Goal: Information Seeking & Learning: Learn about a topic

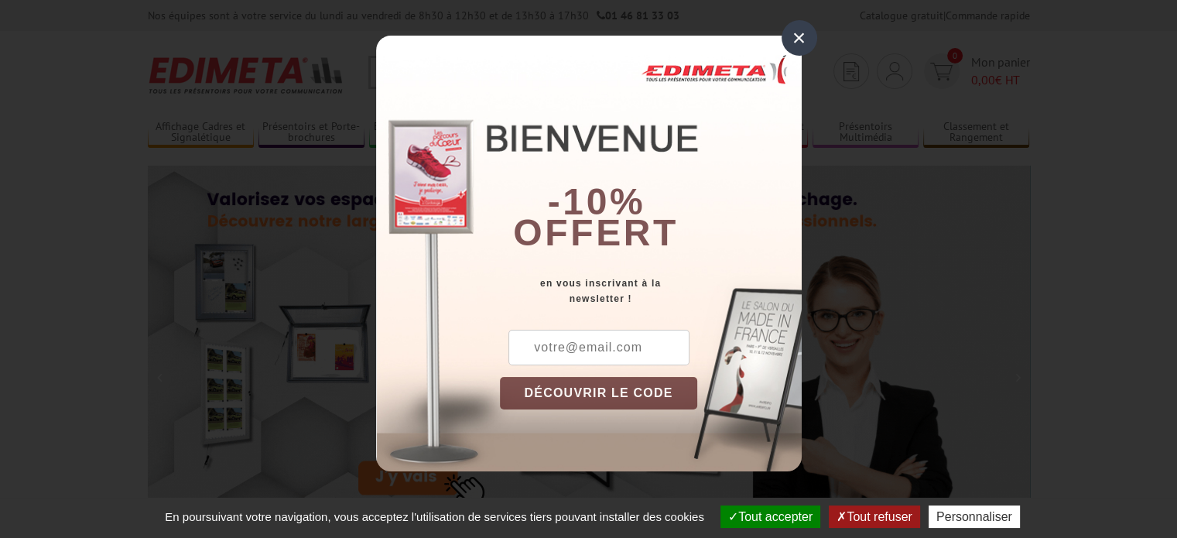
click at [792, 31] on div "×" at bounding box center [799, 38] width 36 height 36
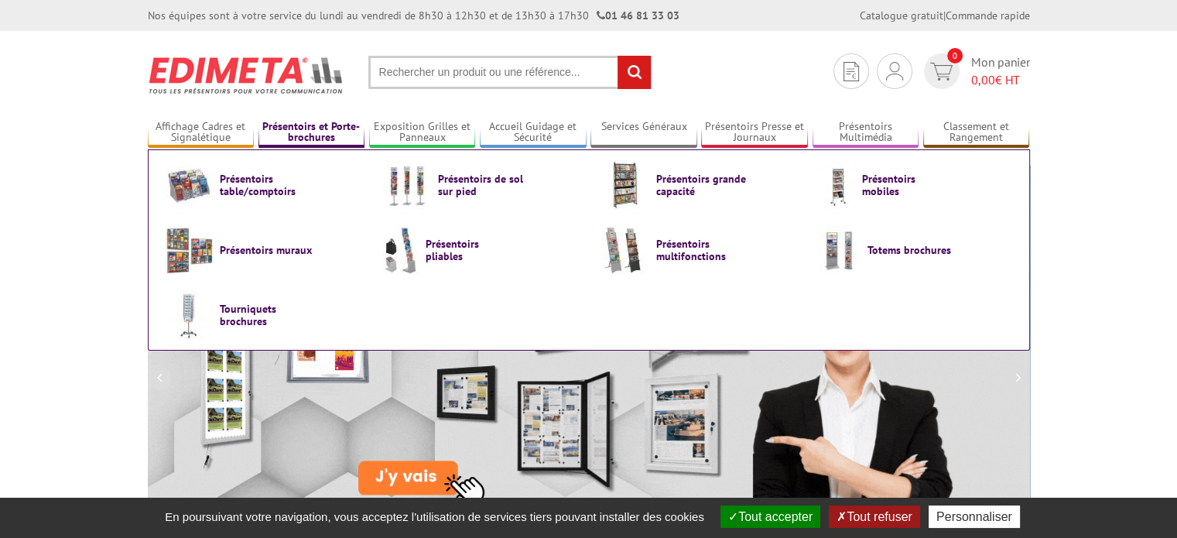
click at [313, 138] on link "Présentoirs et Porte-brochures" at bounding box center [311, 133] width 107 height 26
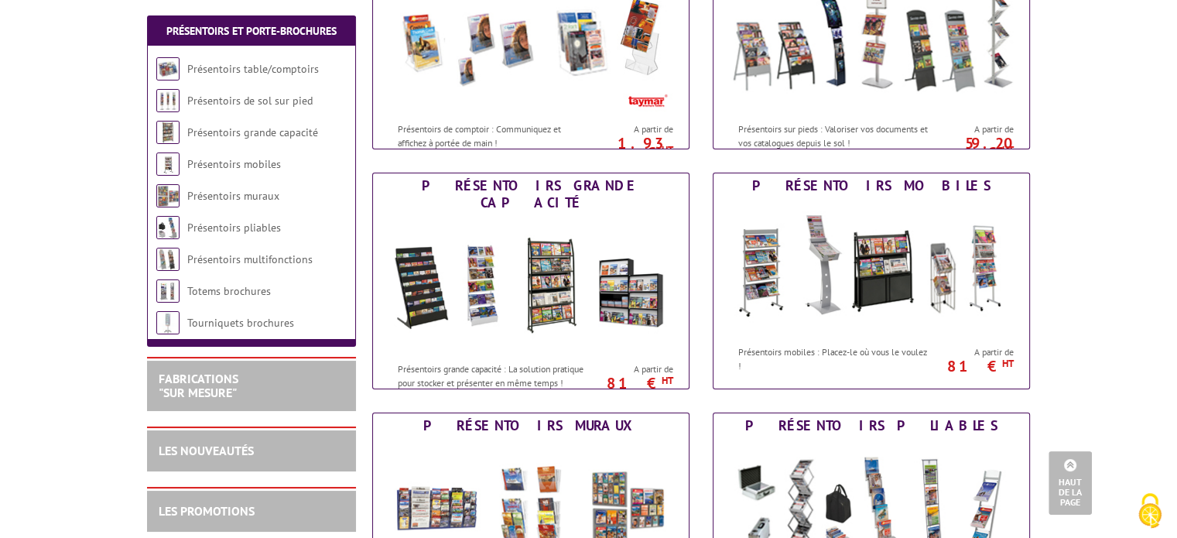
scroll to position [232, 0]
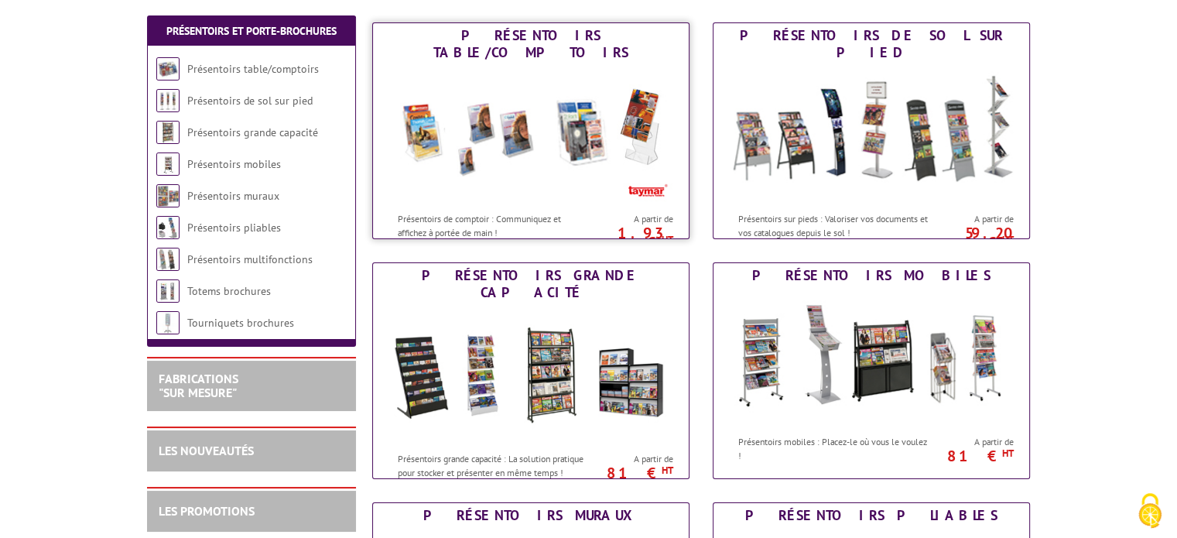
click at [449, 228] on link "Présentoirs table/comptoirs Présentoirs de comptoir : Communiquez et affichez à…" at bounding box center [530, 130] width 317 height 217
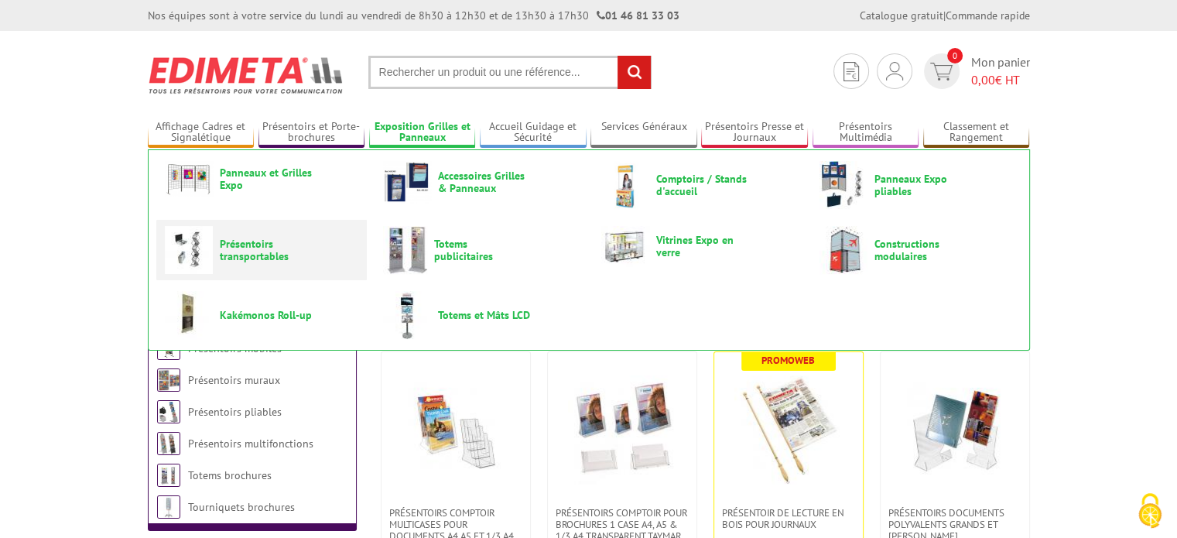
click at [269, 251] on span "Présentoirs transportables" at bounding box center [266, 249] width 93 height 25
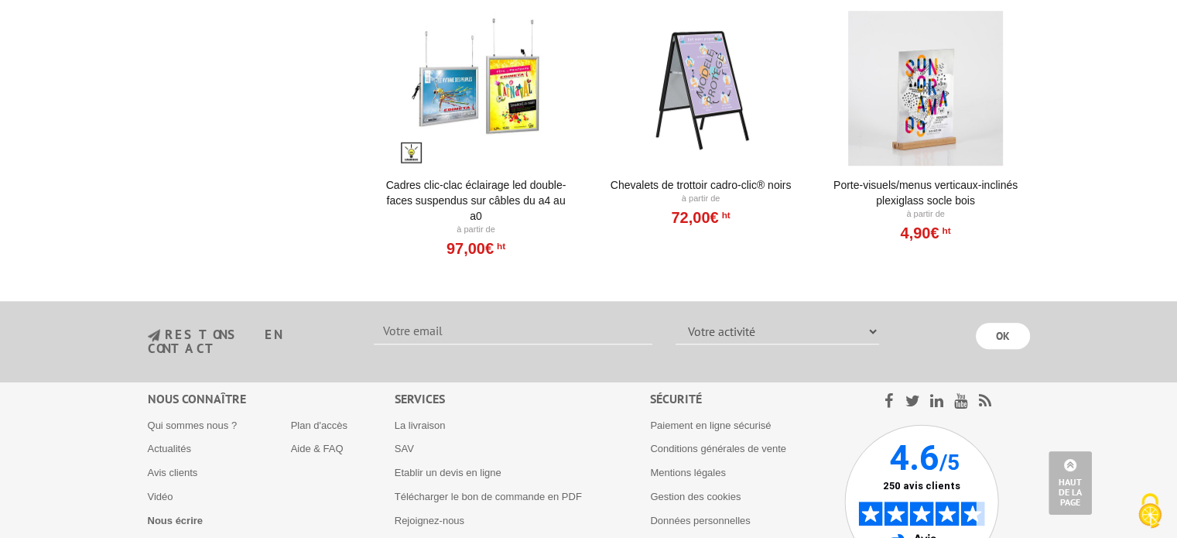
scroll to position [1083, 0]
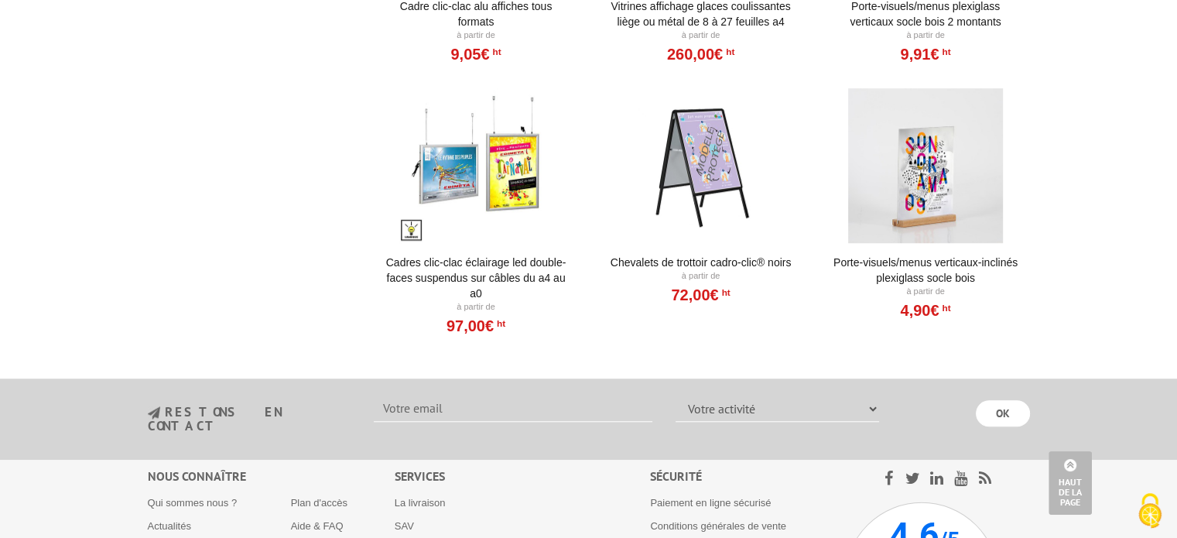
click at [907, 260] on link "Porte-Visuels/Menus verticaux-inclinés plexiglass socle bois" at bounding box center [925, 270] width 191 height 31
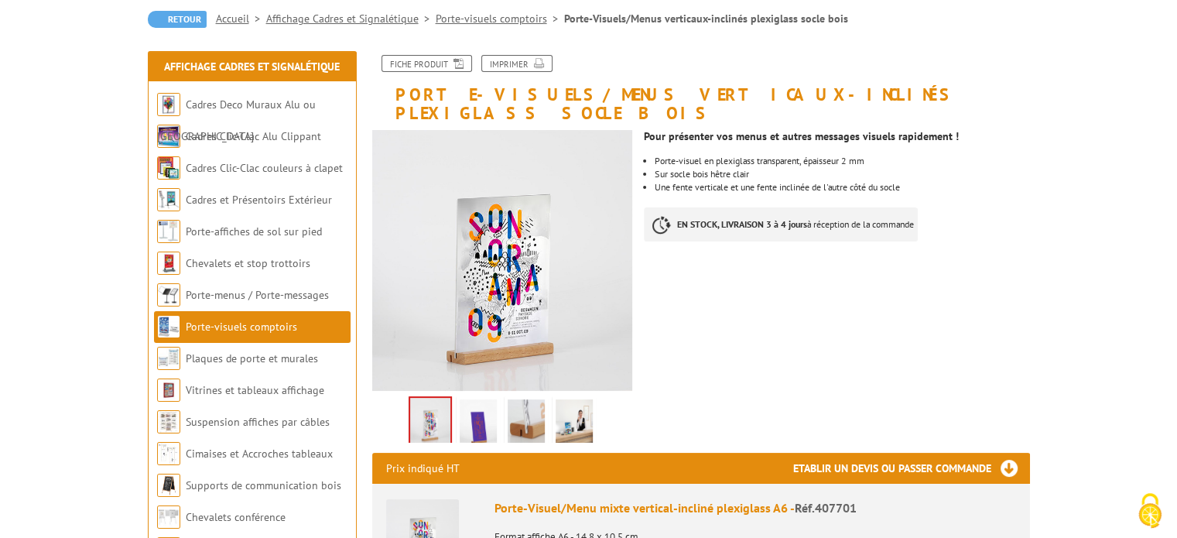
scroll to position [155, 0]
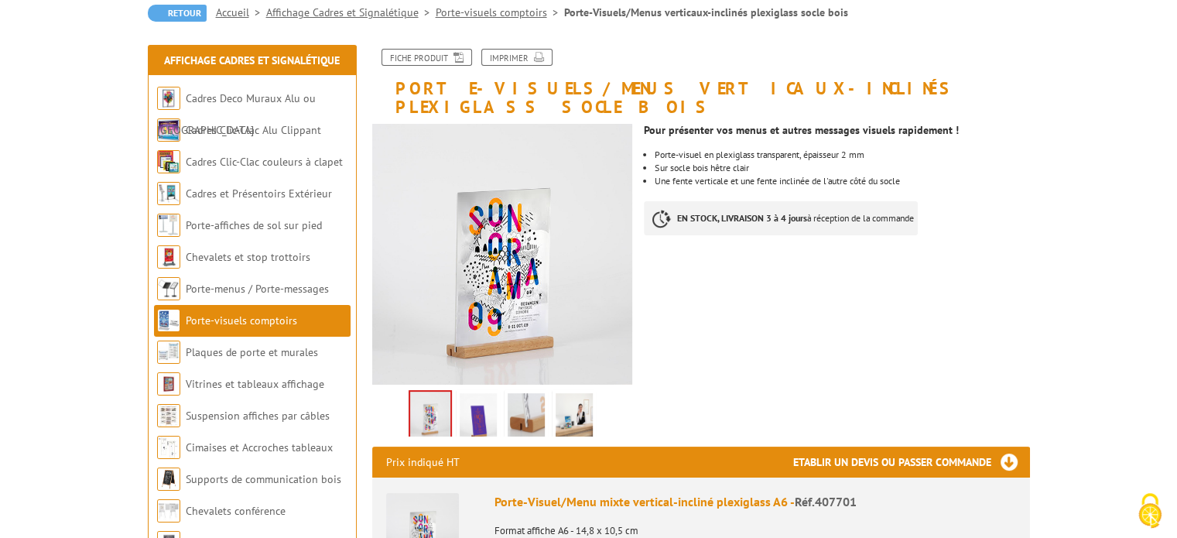
click at [523, 395] on img at bounding box center [525, 417] width 37 height 48
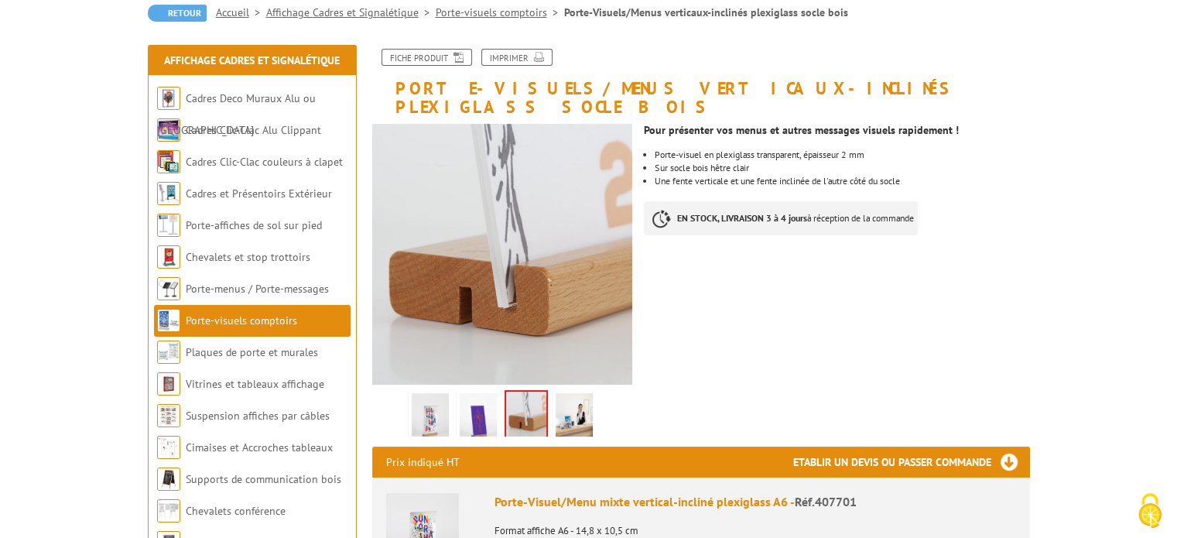
click at [569, 398] on img at bounding box center [573, 417] width 37 height 48
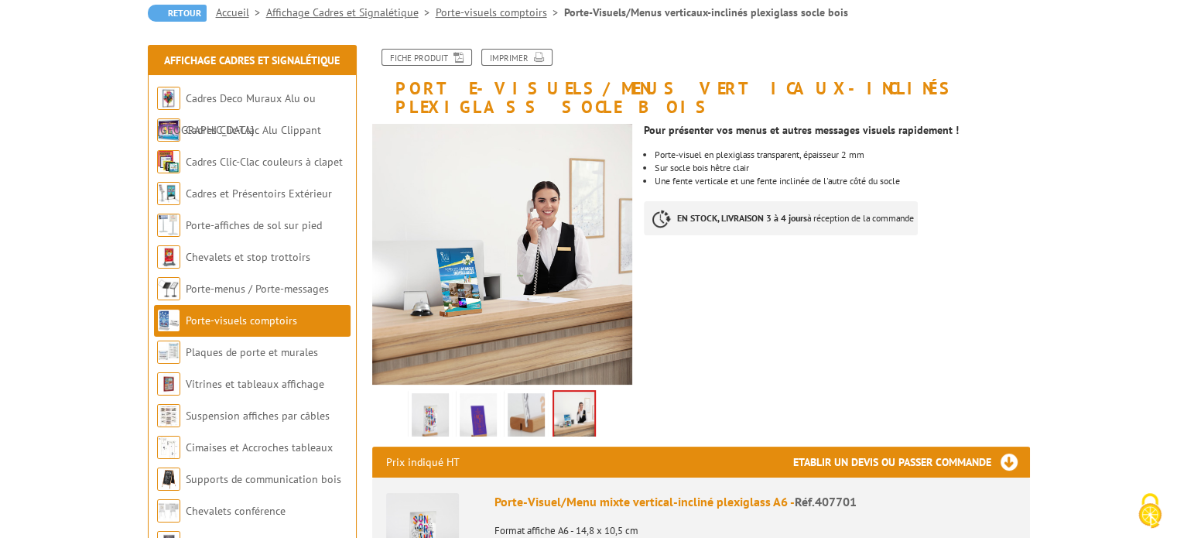
click at [477, 395] on img at bounding box center [477, 417] width 37 height 48
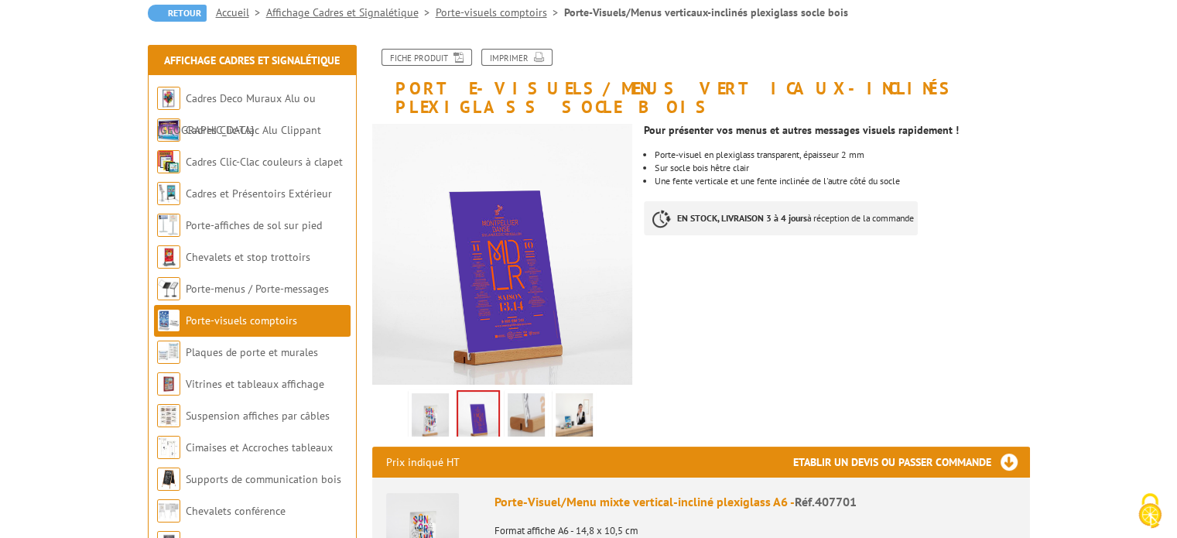
click at [571, 393] on img at bounding box center [573, 417] width 37 height 48
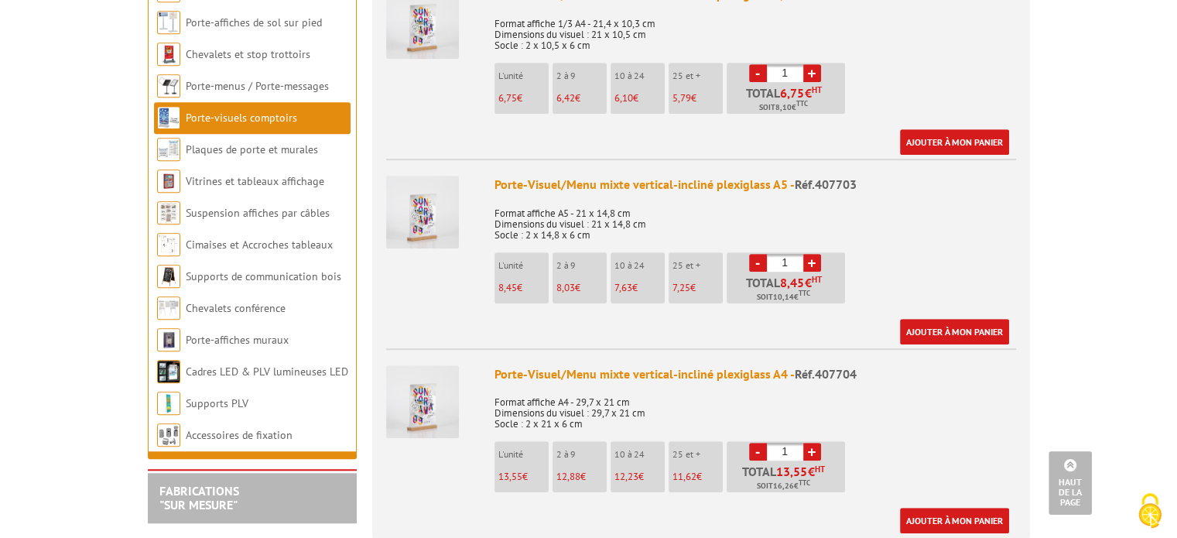
scroll to position [774, 0]
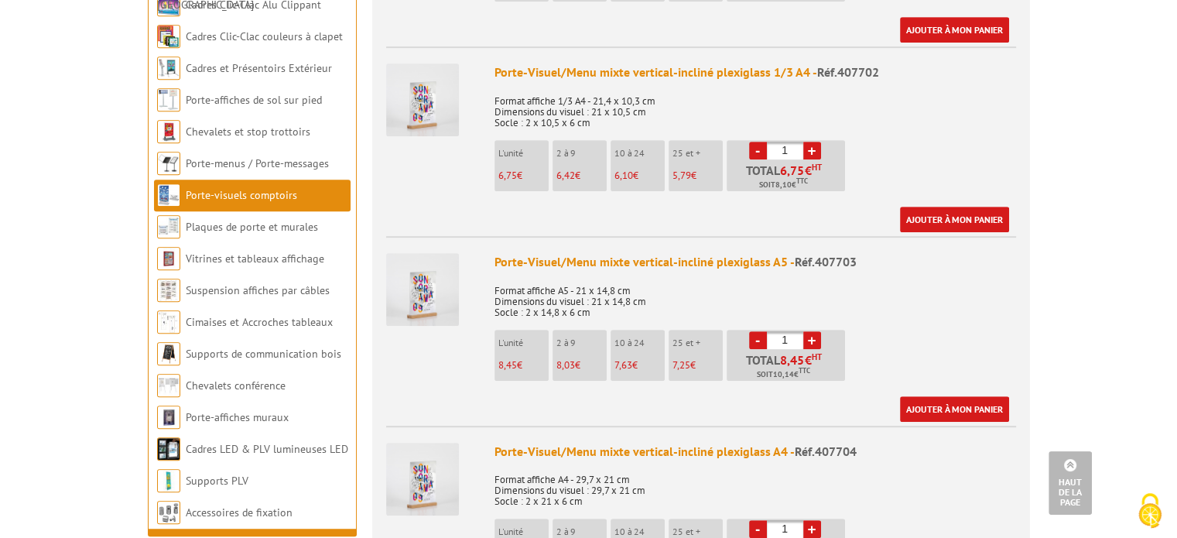
click at [436, 86] on img at bounding box center [422, 99] width 73 height 73
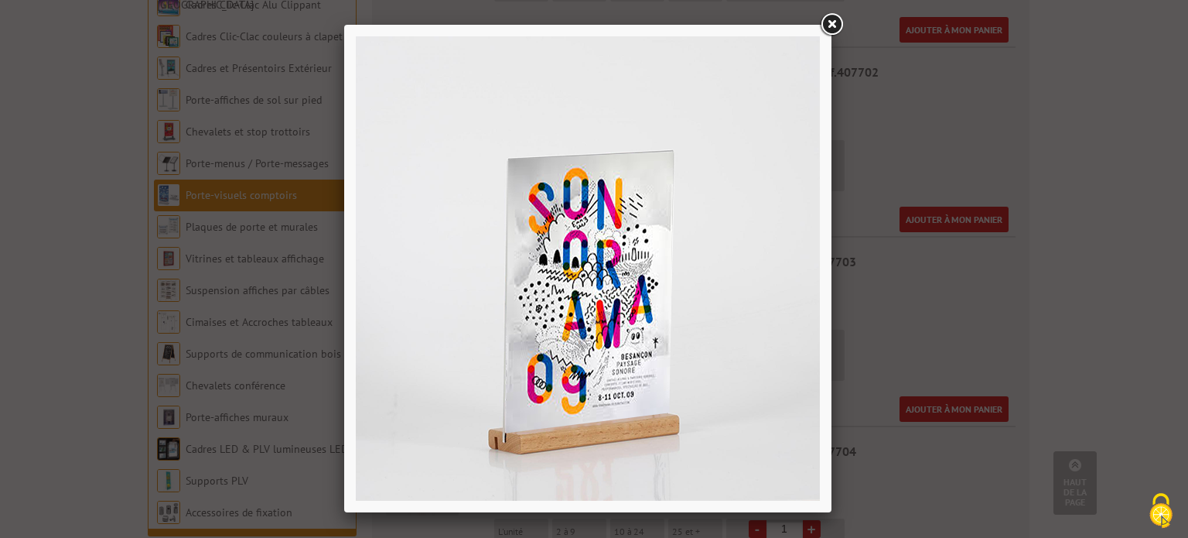
click at [856, 243] on div at bounding box center [594, 269] width 1188 height 538
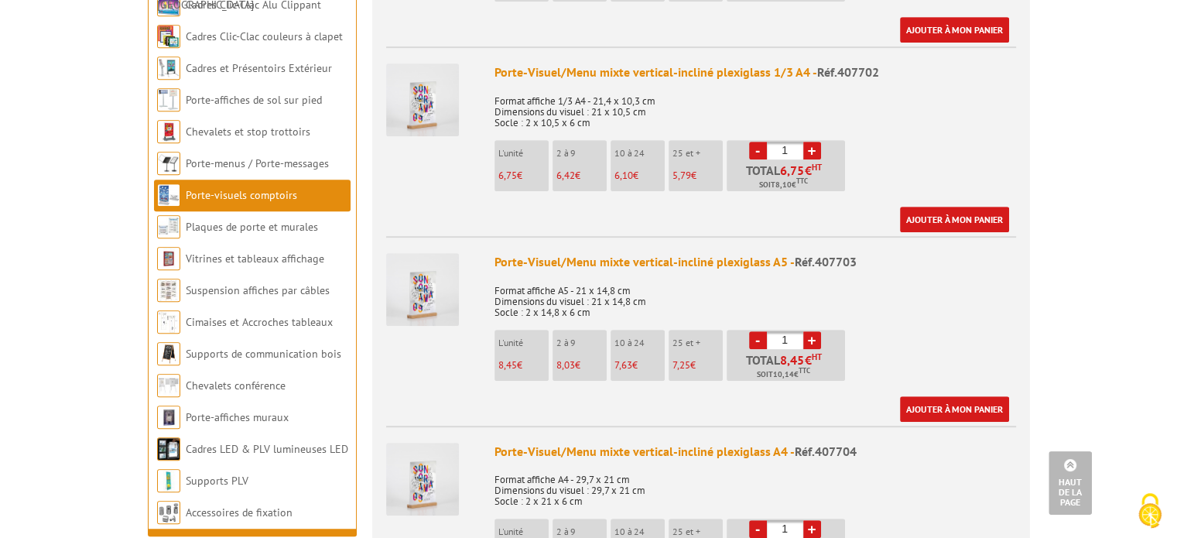
click at [419, 467] on img at bounding box center [422, 478] width 73 height 73
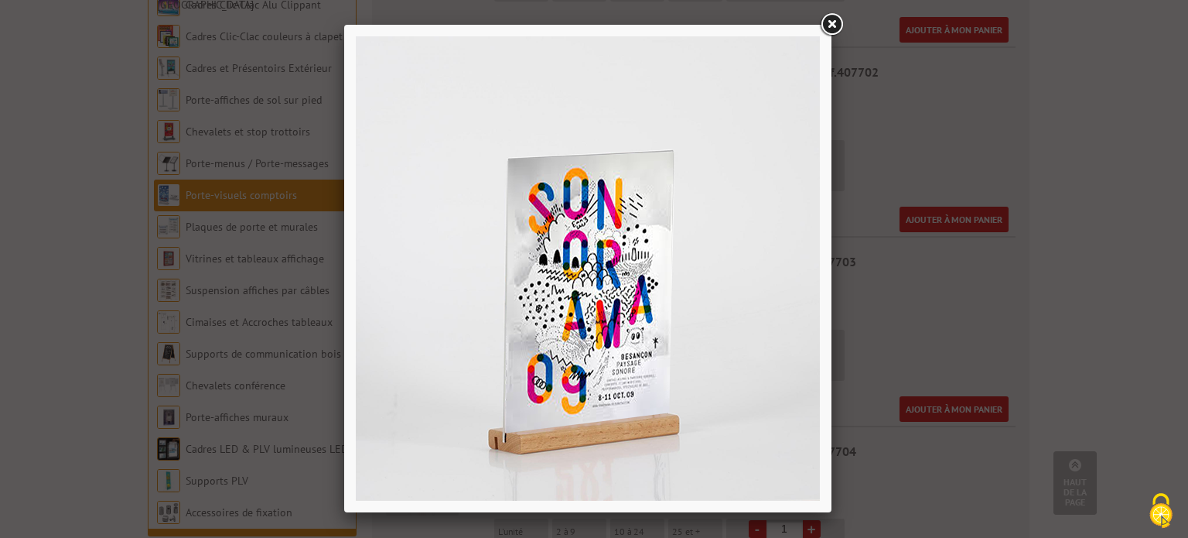
click at [938, 342] on div at bounding box center [594, 269] width 1188 height 538
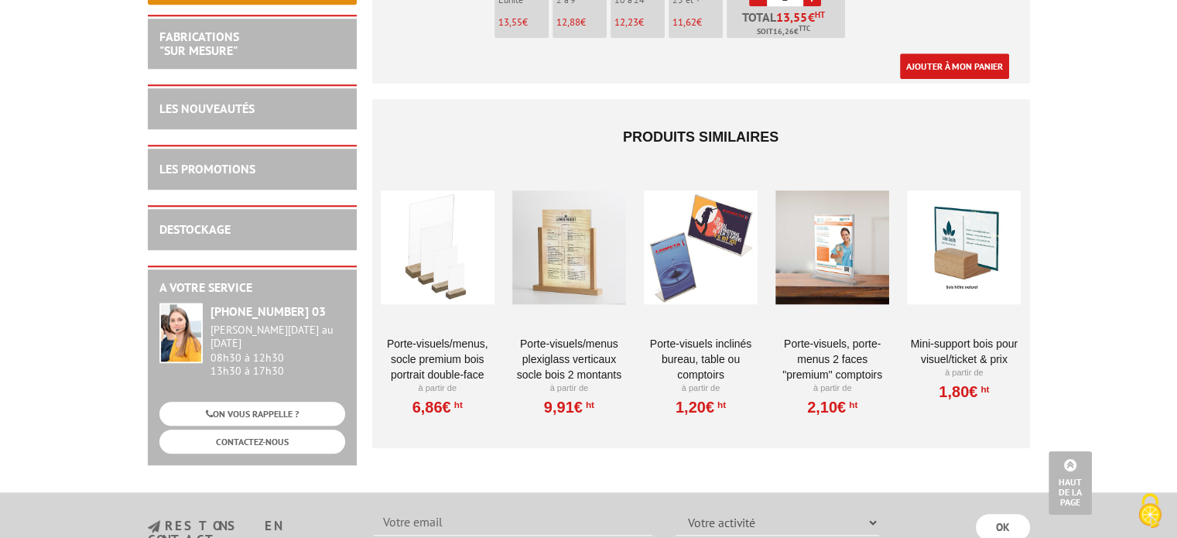
scroll to position [1315, 0]
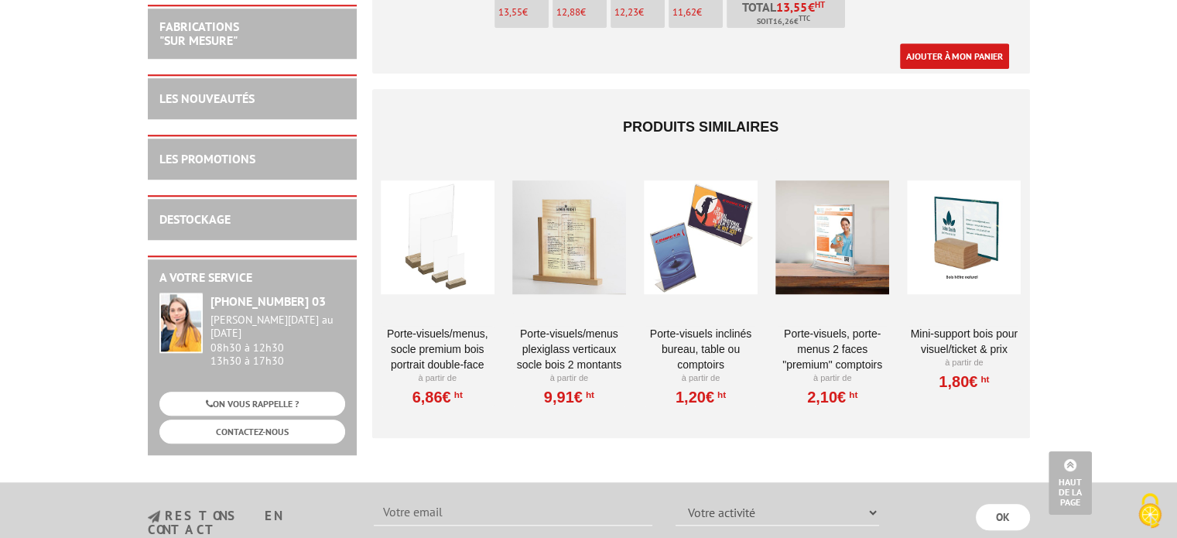
click at [854, 326] on link "Porte-visuels, Porte-menus 2 faces "Premium" comptoirs" at bounding box center [832, 349] width 114 height 46
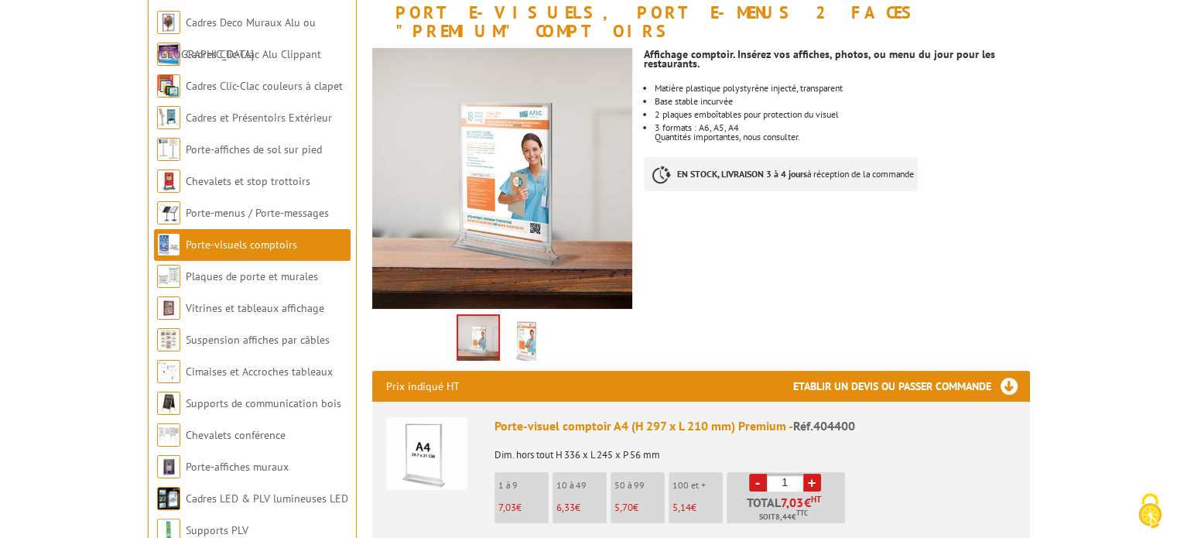
scroll to position [232, 0]
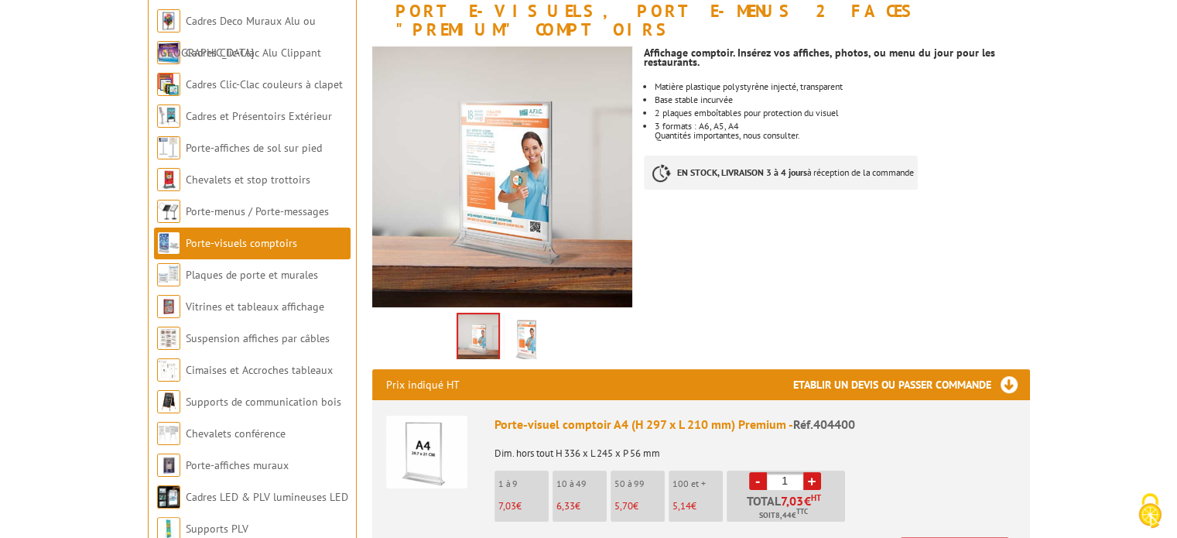
click at [532, 321] on img at bounding box center [525, 340] width 37 height 48
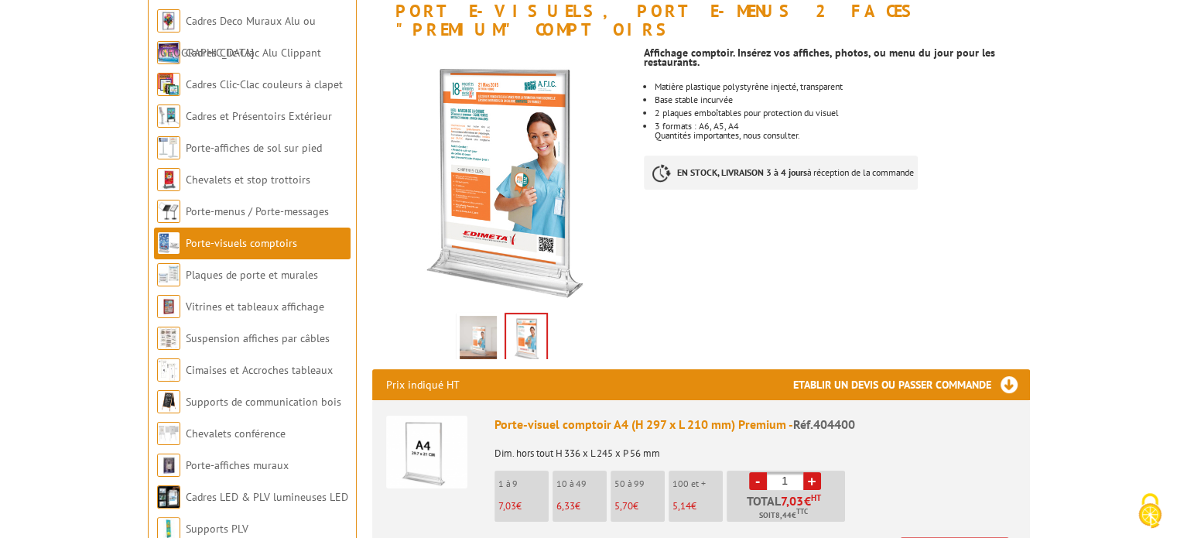
click at [494, 318] on img at bounding box center [477, 340] width 37 height 48
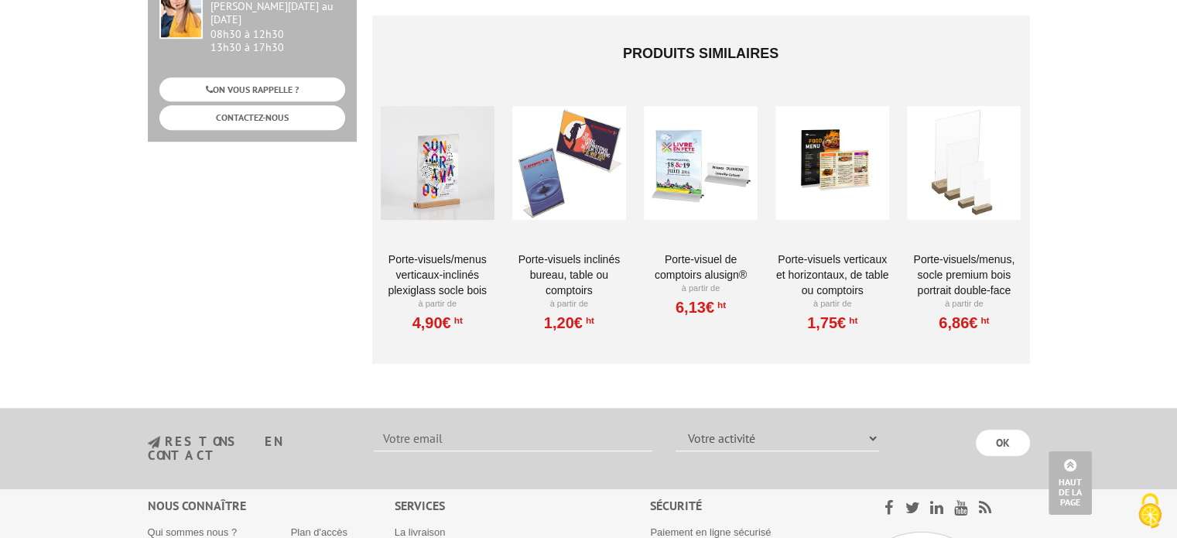
scroll to position [1160, 0]
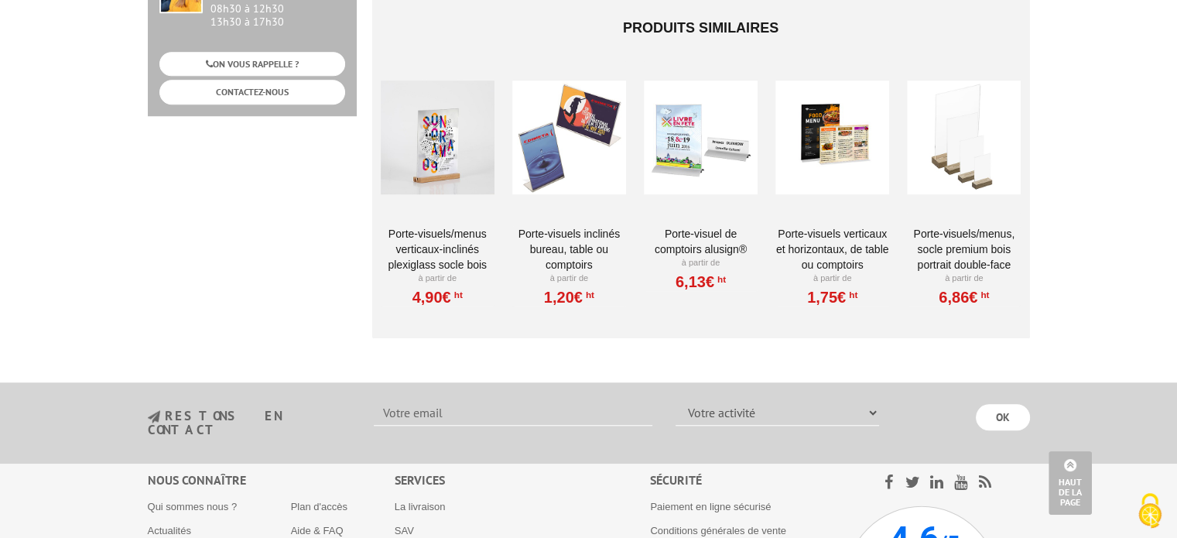
click at [695, 226] on link "Porte-visuel de comptoirs AluSign®" at bounding box center [701, 241] width 114 height 31
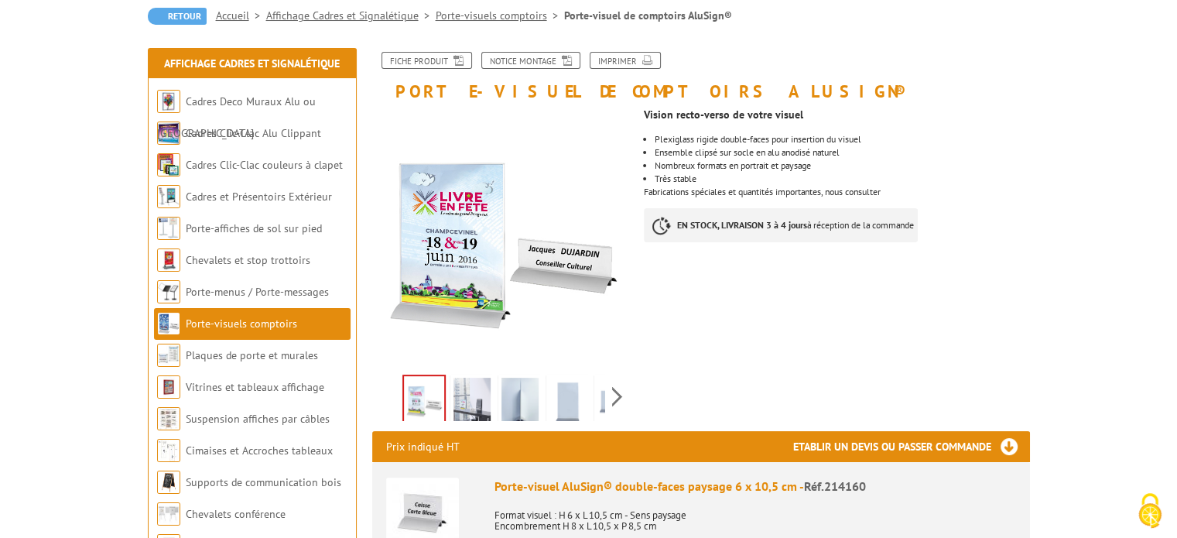
scroll to position [155, 0]
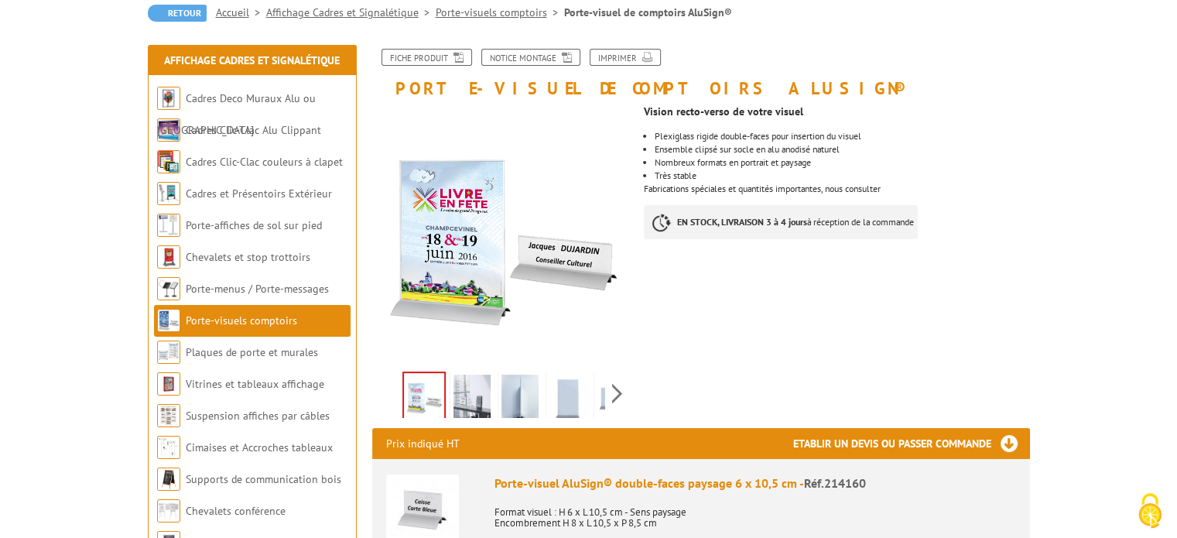
click at [515, 391] on img at bounding box center [519, 398] width 37 height 48
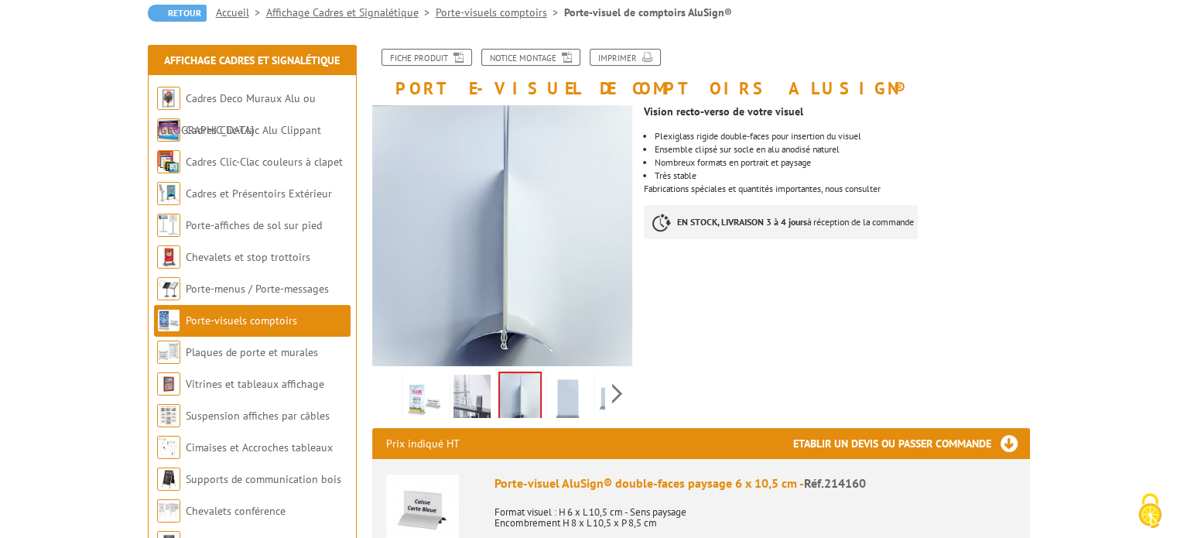
click at [551, 391] on img at bounding box center [567, 398] width 37 height 48
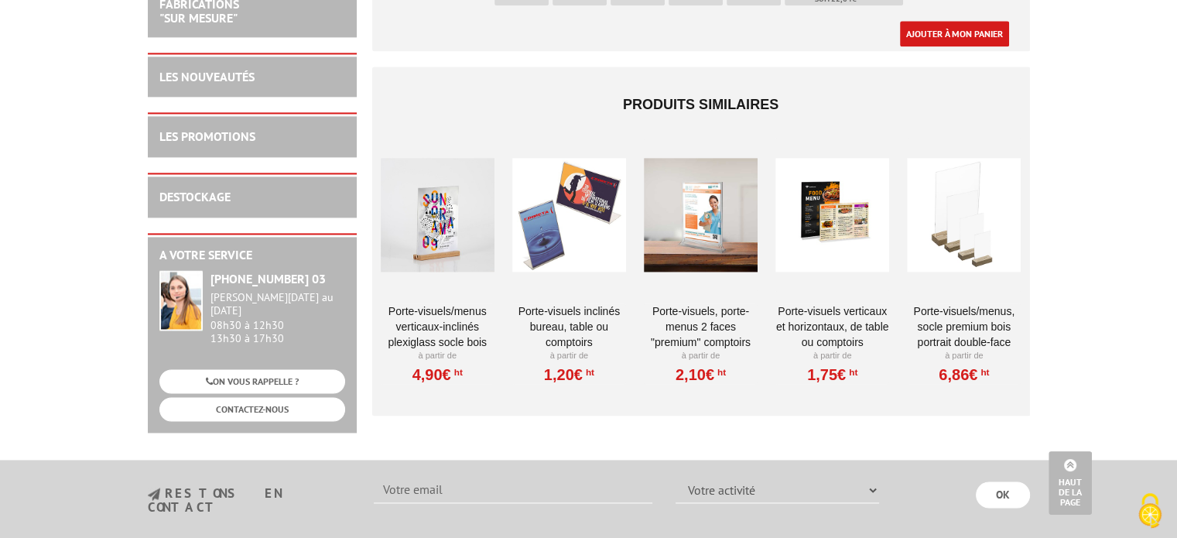
scroll to position [2166, 0]
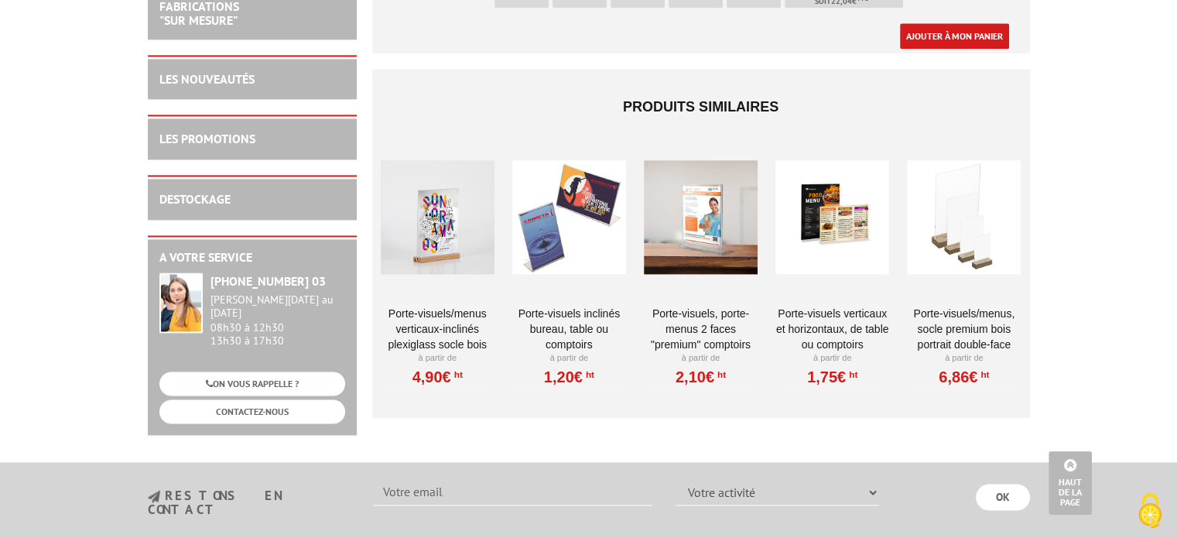
click at [572, 324] on link "Porte-visuels inclinés bureau, table ou comptoirs" at bounding box center [569, 329] width 114 height 46
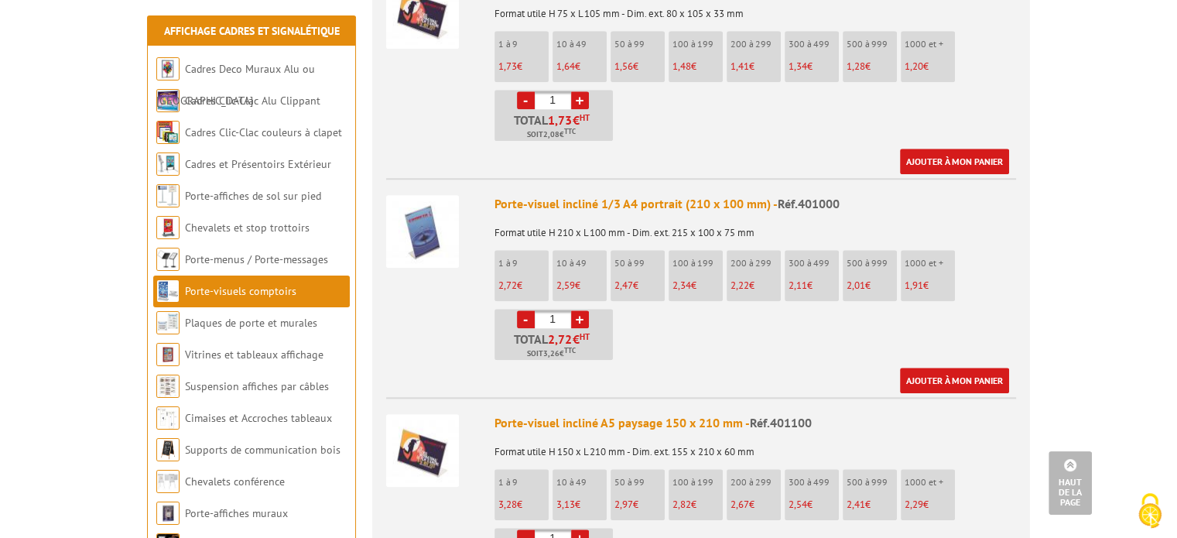
scroll to position [1547, 0]
click at [569, 177] on li "Porte-visuel incliné 1/3 A4 portrait (210 x 100 mm) - Réf.401000 Format utile H…" at bounding box center [701, 284] width 630 height 215
click at [442, 218] on img at bounding box center [422, 230] width 73 height 73
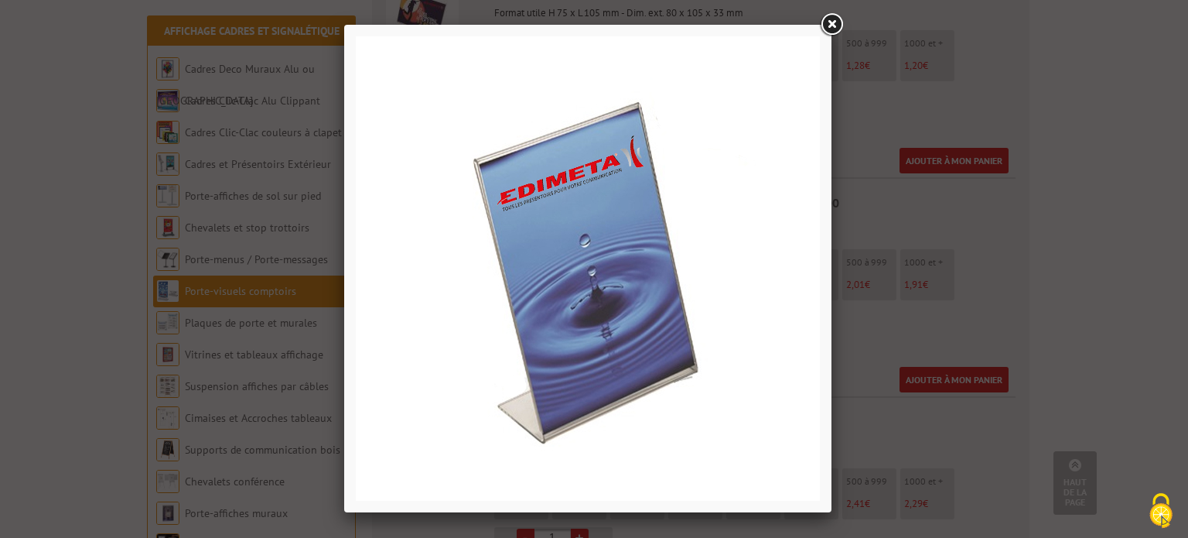
click at [865, 231] on div at bounding box center [594, 269] width 1188 height 538
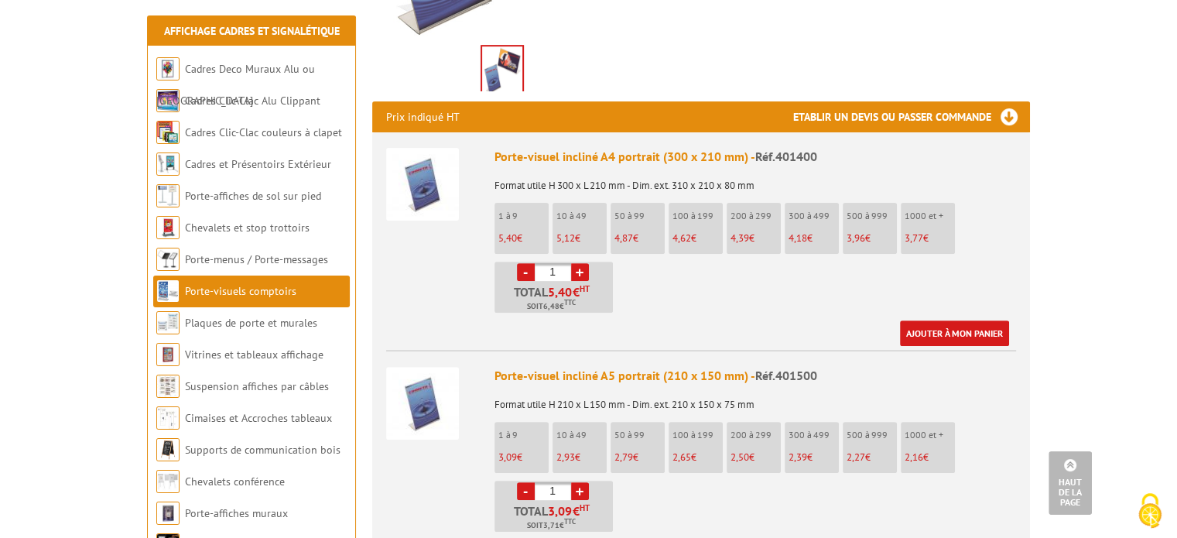
scroll to position [464, 0]
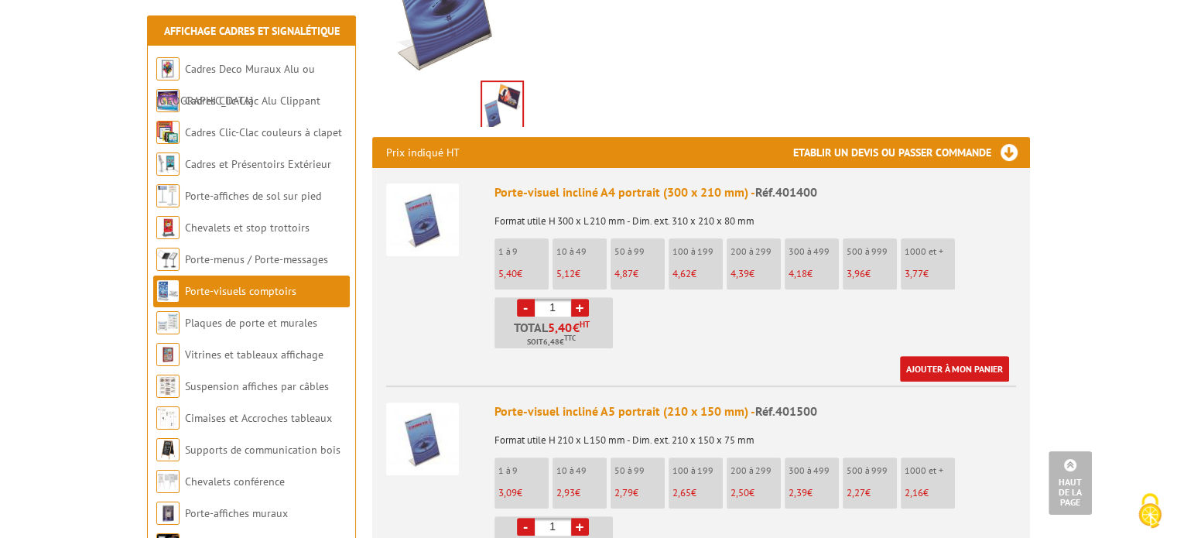
click at [418, 209] on img at bounding box center [422, 219] width 73 height 73
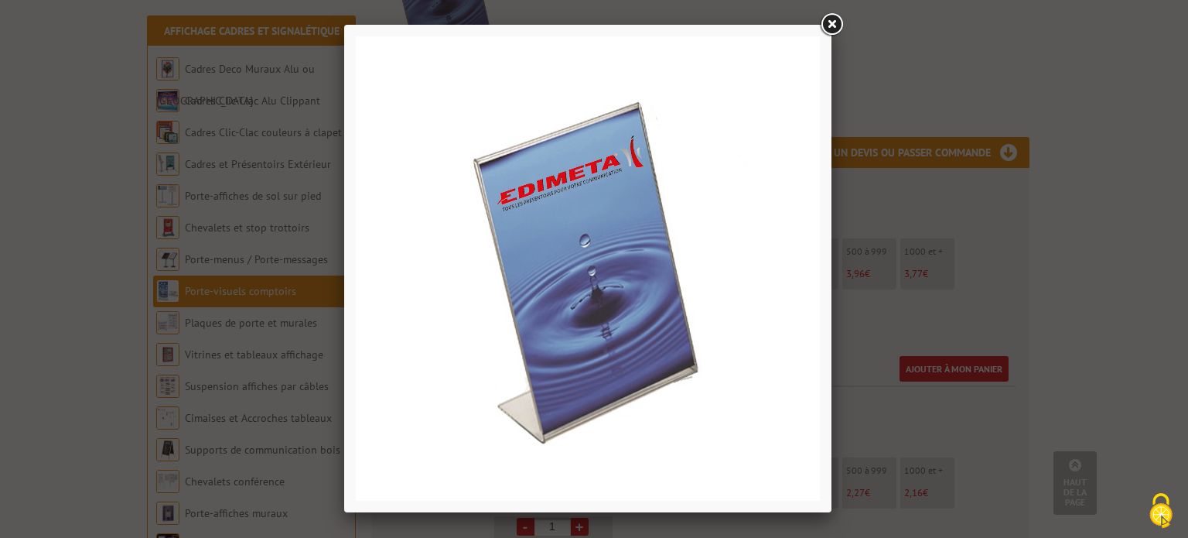
click at [899, 236] on div at bounding box center [594, 269] width 1188 height 538
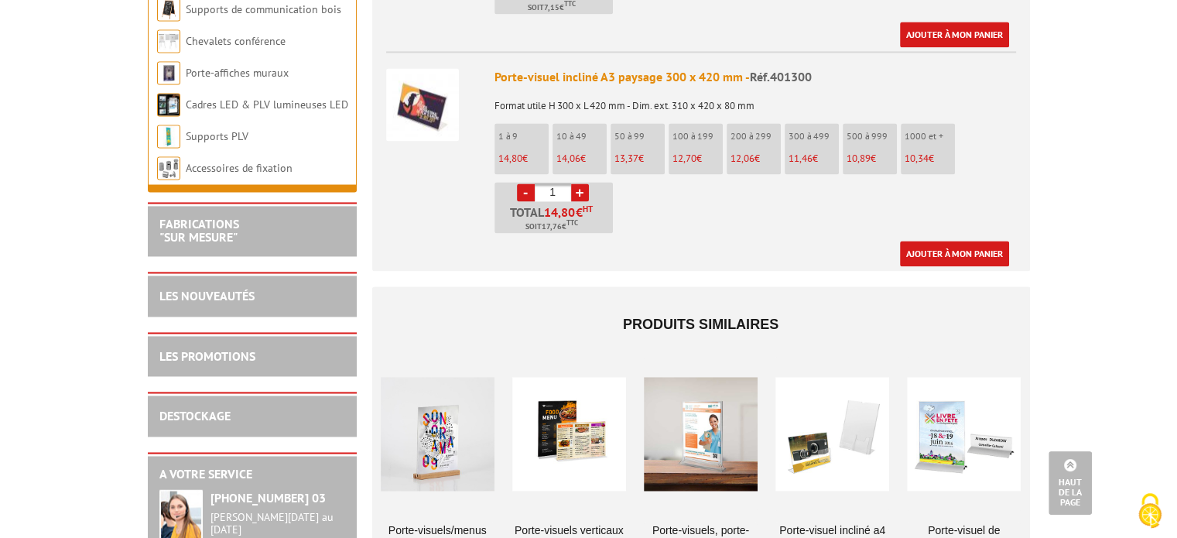
scroll to position [2475, 0]
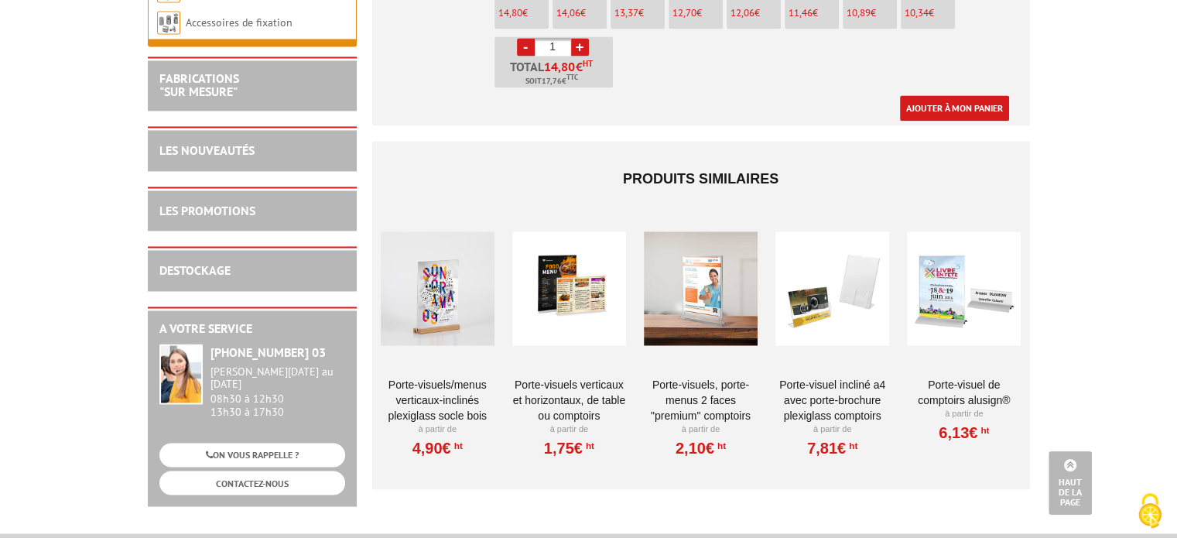
click at [838, 377] on link "Porte-visuel incliné A4 avec porte-brochure plexiglass comptoirs" at bounding box center [832, 400] width 114 height 46
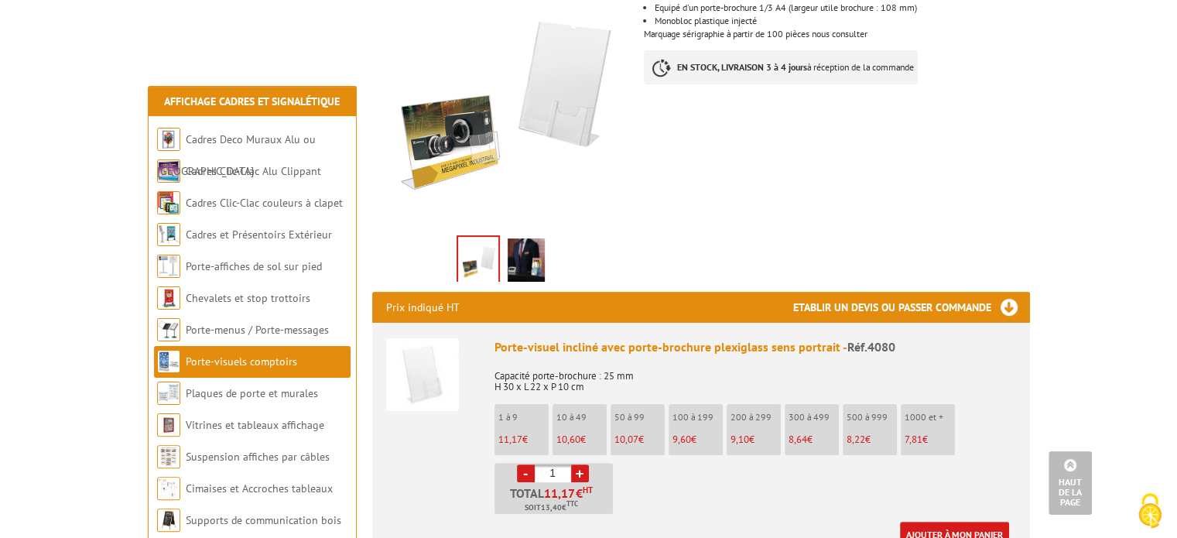
scroll to position [541, 0]
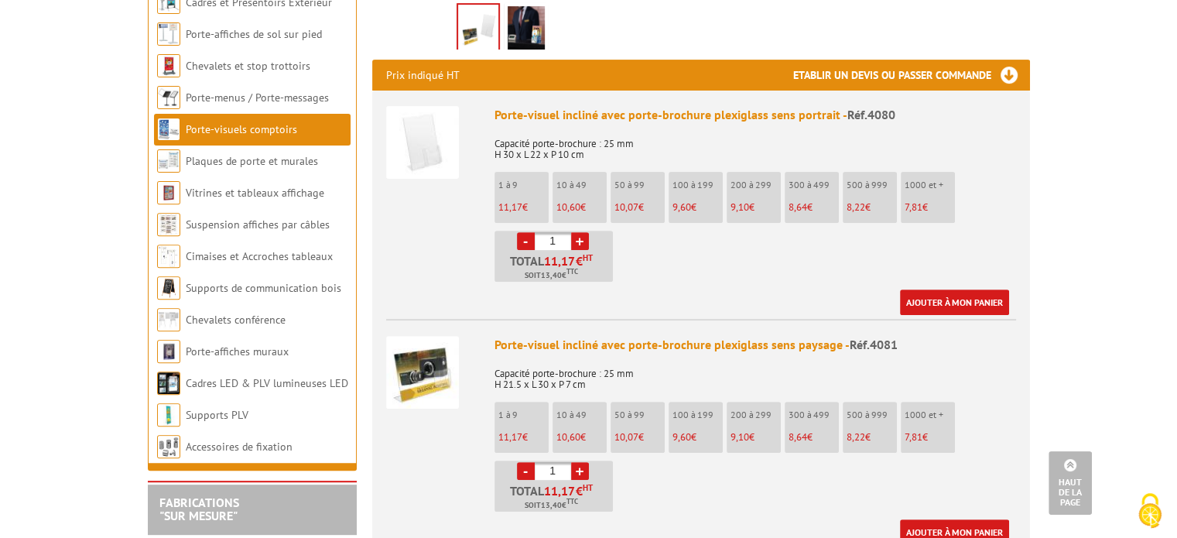
click at [699, 106] on div "Porte-visuel incliné avec porte-brochure plexiglass sens portrait - Réf.4080" at bounding box center [754, 115] width 521 height 18
click at [438, 143] on img at bounding box center [422, 142] width 73 height 73
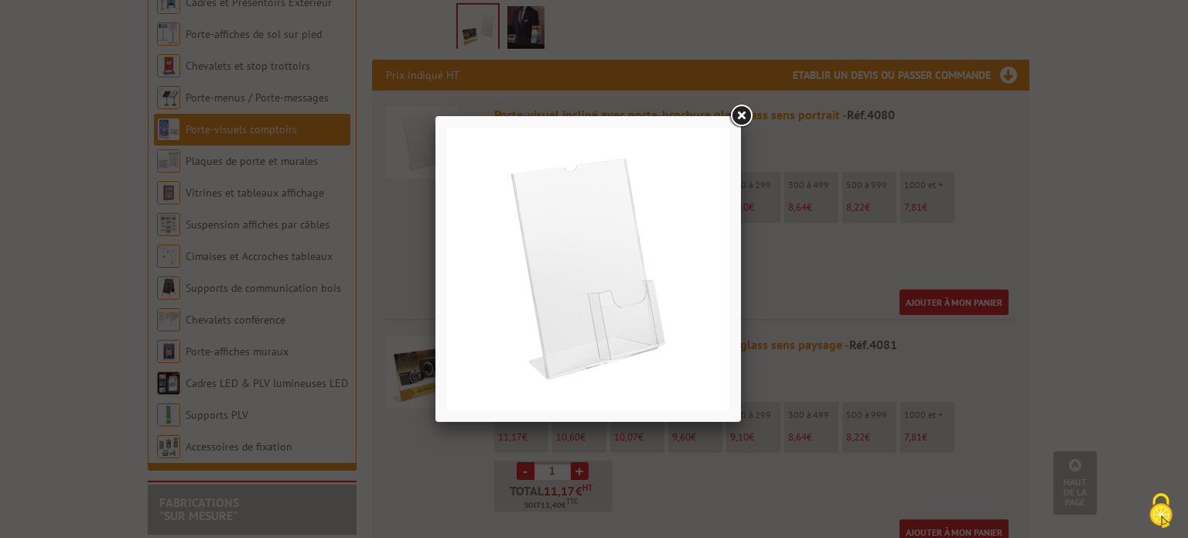
click at [804, 247] on div at bounding box center [594, 269] width 1188 height 538
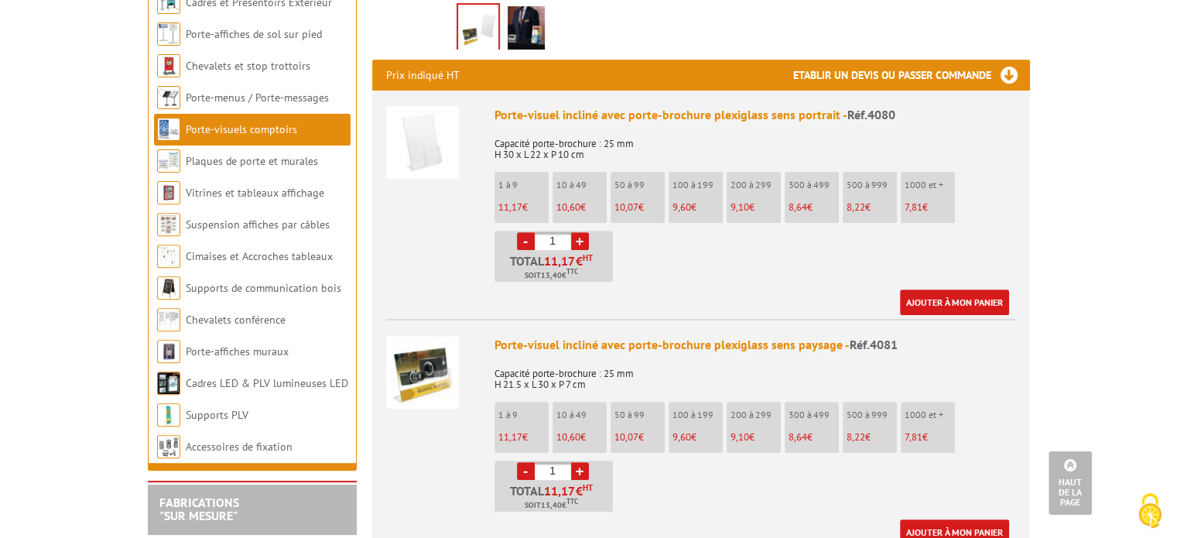
click at [401, 350] on img at bounding box center [422, 372] width 73 height 73
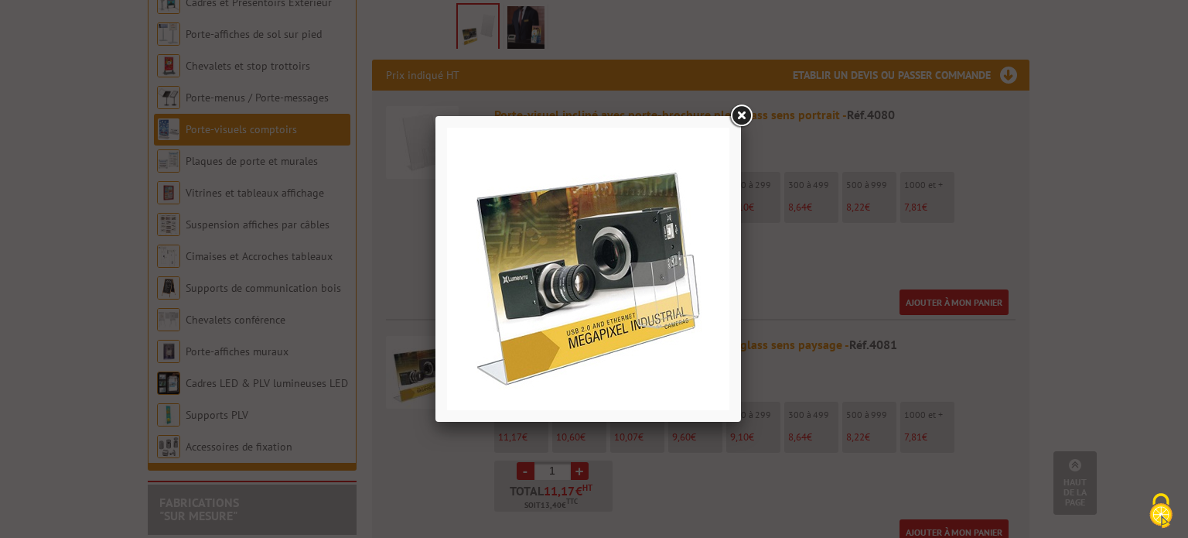
click at [805, 262] on div at bounding box center [594, 269] width 1188 height 538
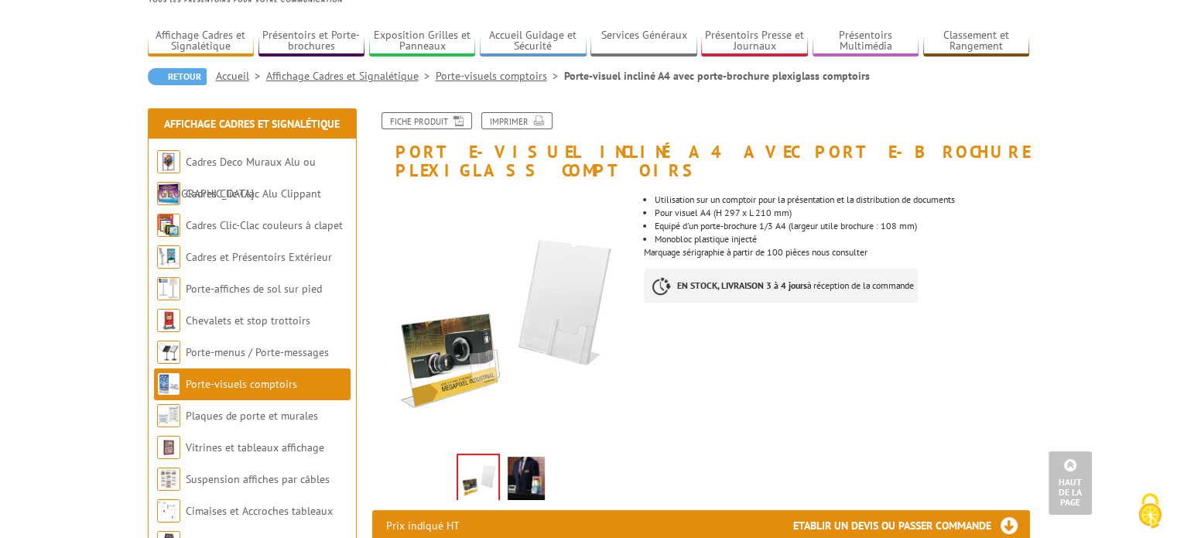
scroll to position [0, 0]
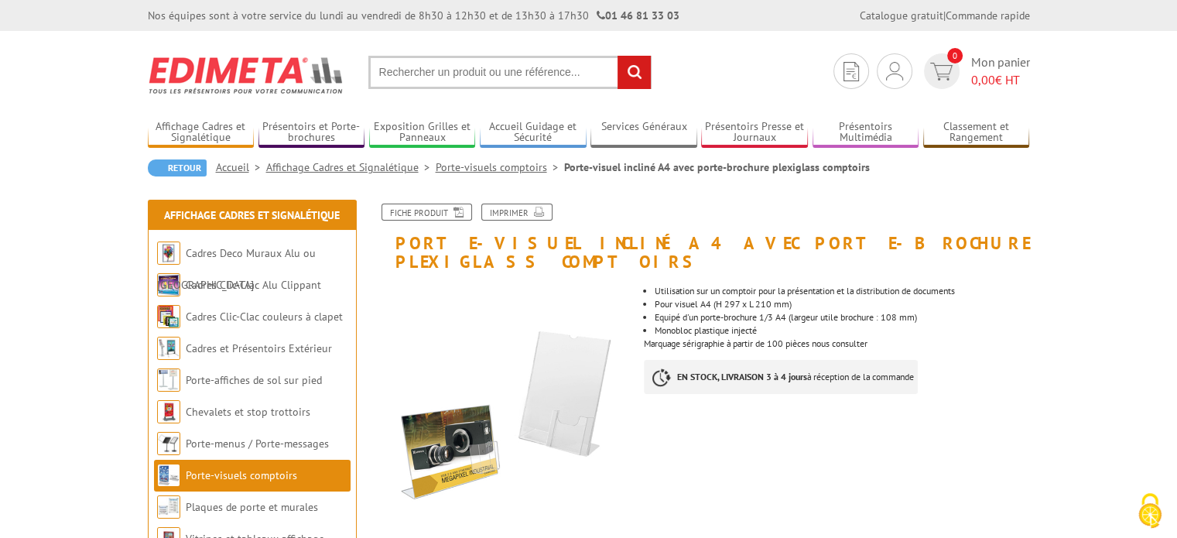
click at [546, 76] on input "text" at bounding box center [509, 72] width 283 height 33
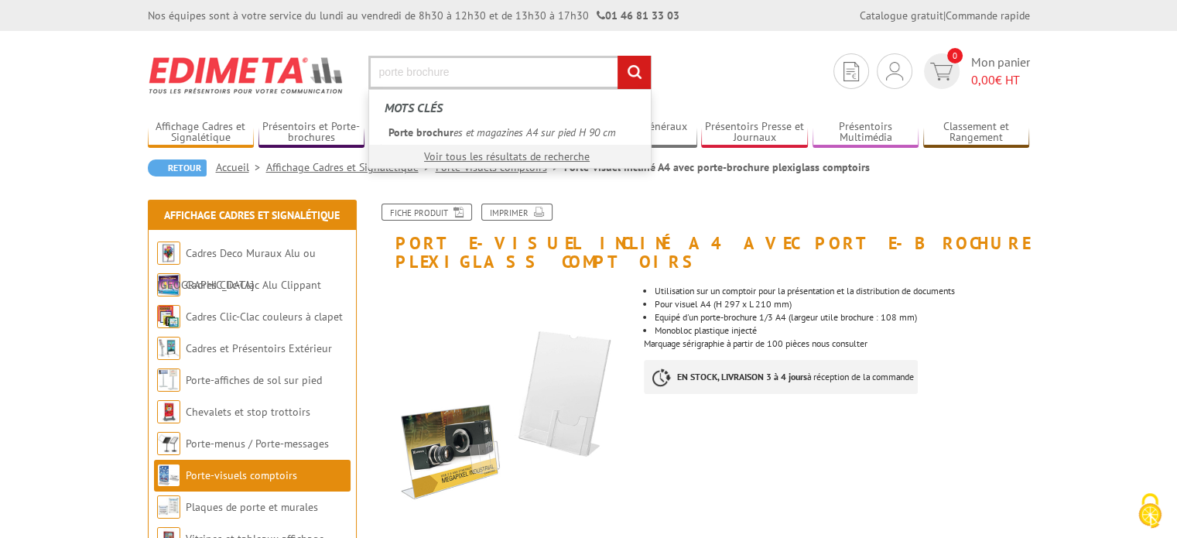
type input "porte brochure"
click at [617, 56] on input "rechercher" at bounding box center [633, 72] width 33 height 33
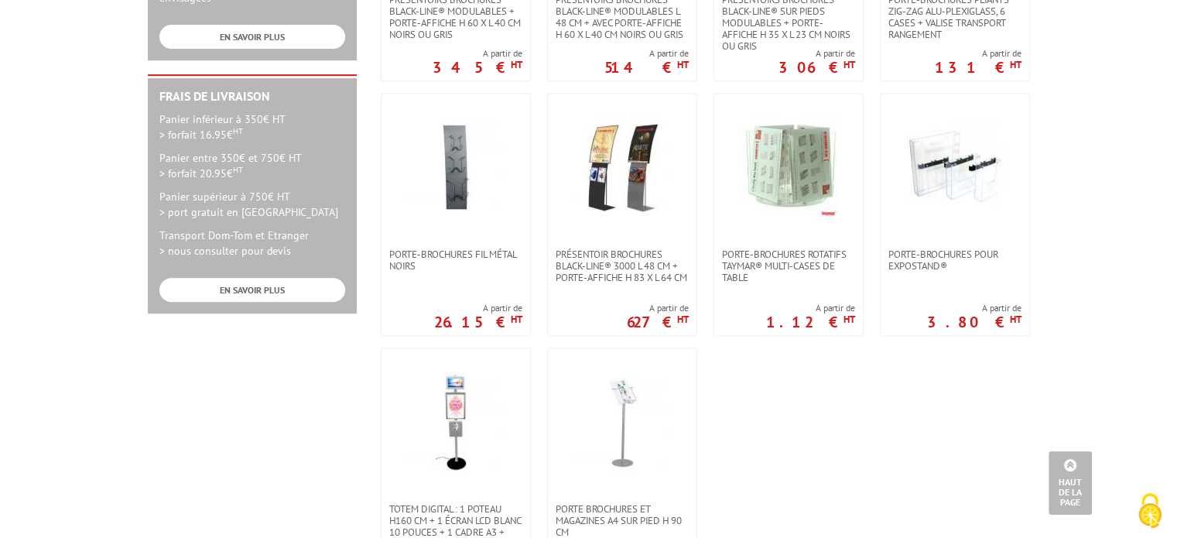
scroll to position [696, 0]
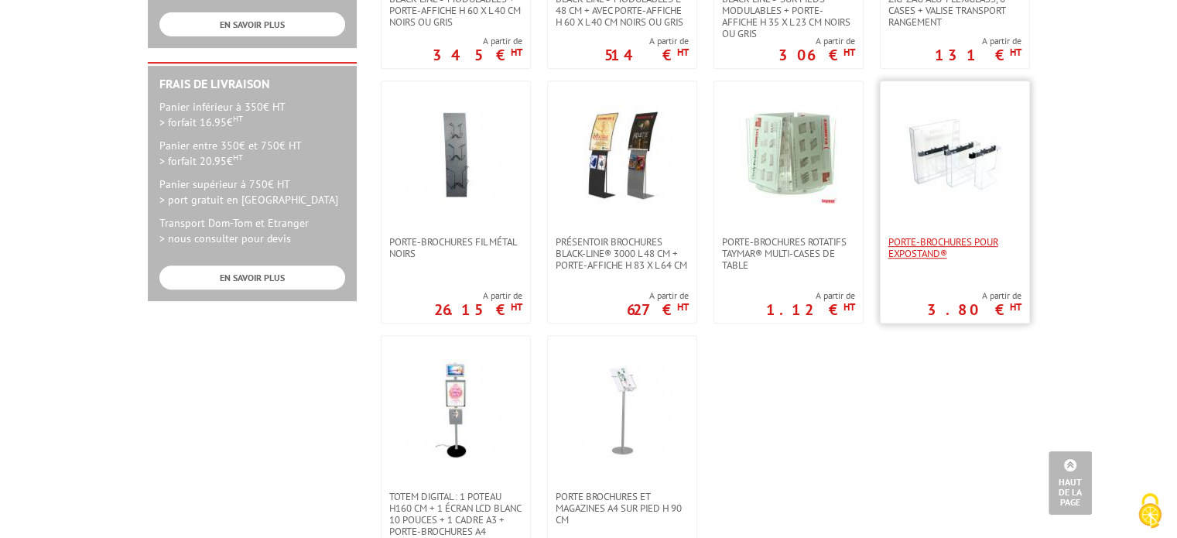
click at [962, 239] on span "Porte-brochures pour Expostand®" at bounding box center [954, 247] width 133 height 23
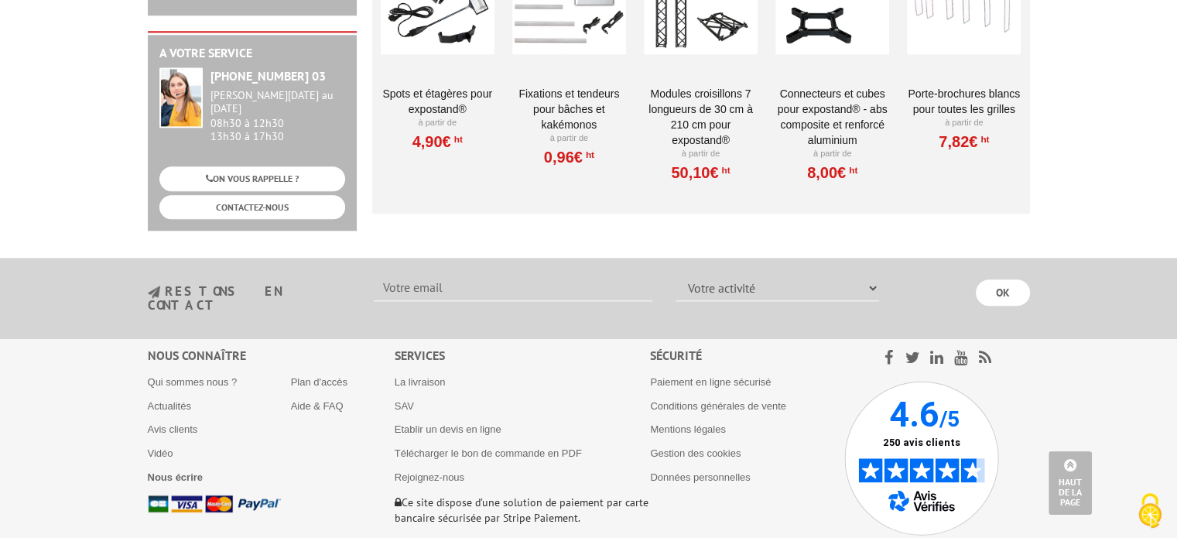
scroll to position [1315, 0]
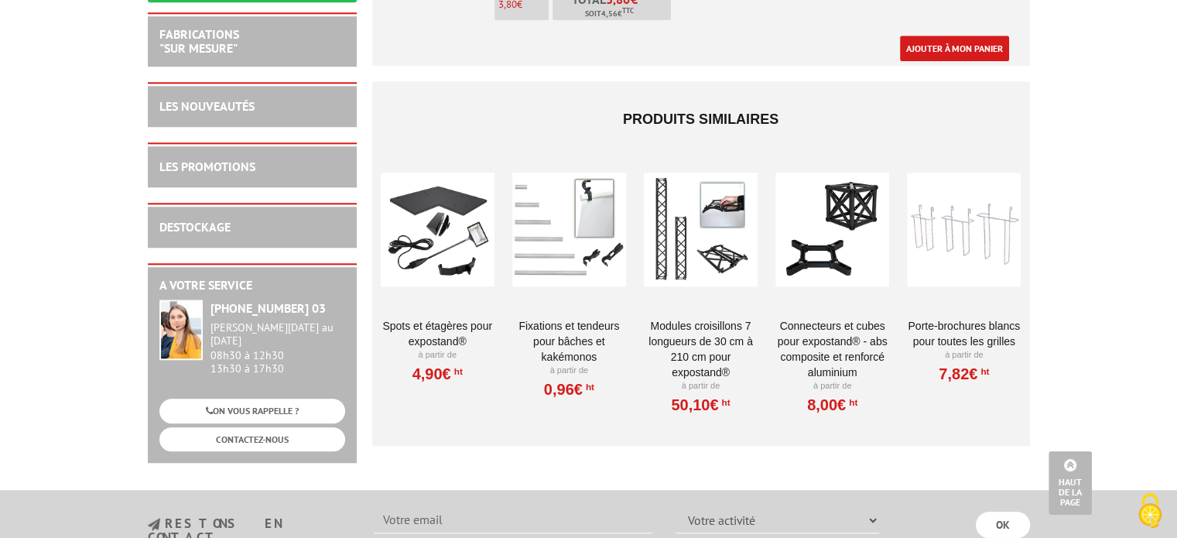
click at [957, 275] on div at bounding box center [964, 229] width 114 height 155
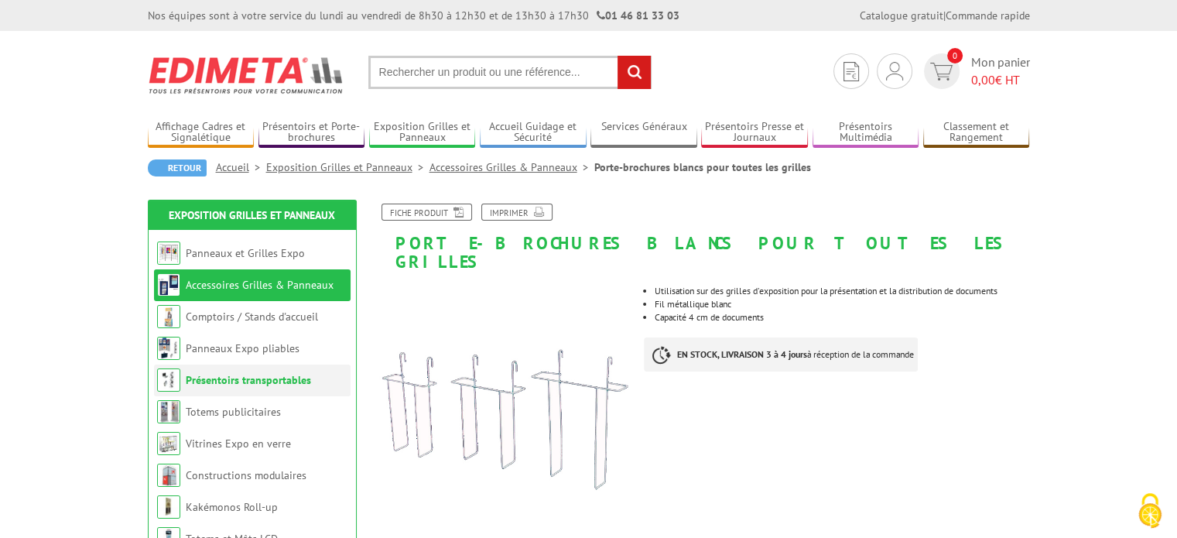
click at [231, 390] on li "Présentoirs transportables" at bounding box center [252, 380] width 196 height 32
click at [166, 384] on img at bounding box center [168, 379] width 23 height 23
click at [244, 378] on link "Présentoirs transportables" at bounding box center [248, 380] width 125 height 14
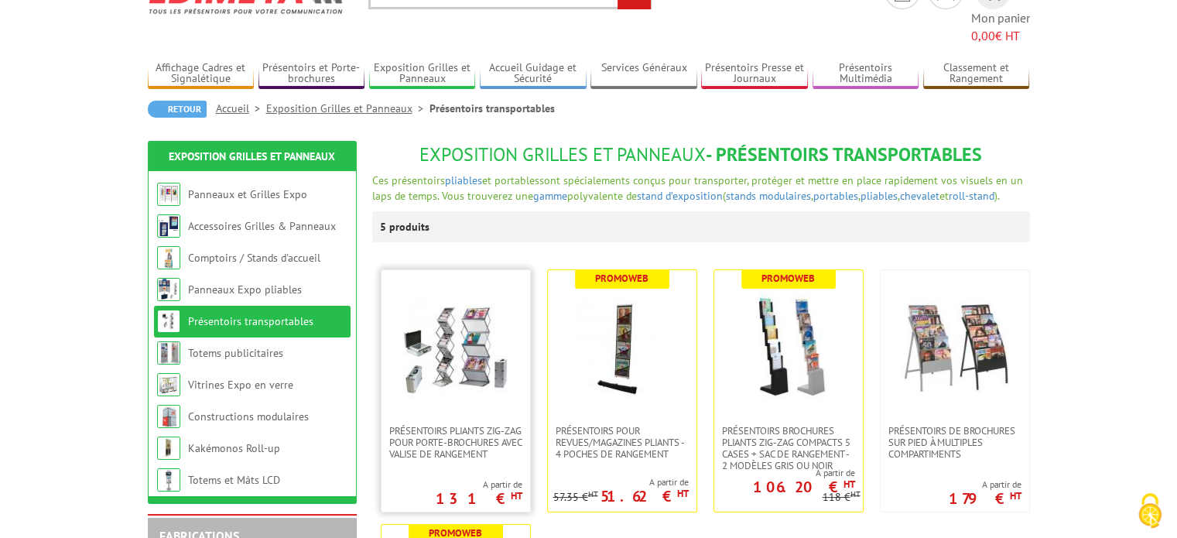
scroll to position [77, 0]
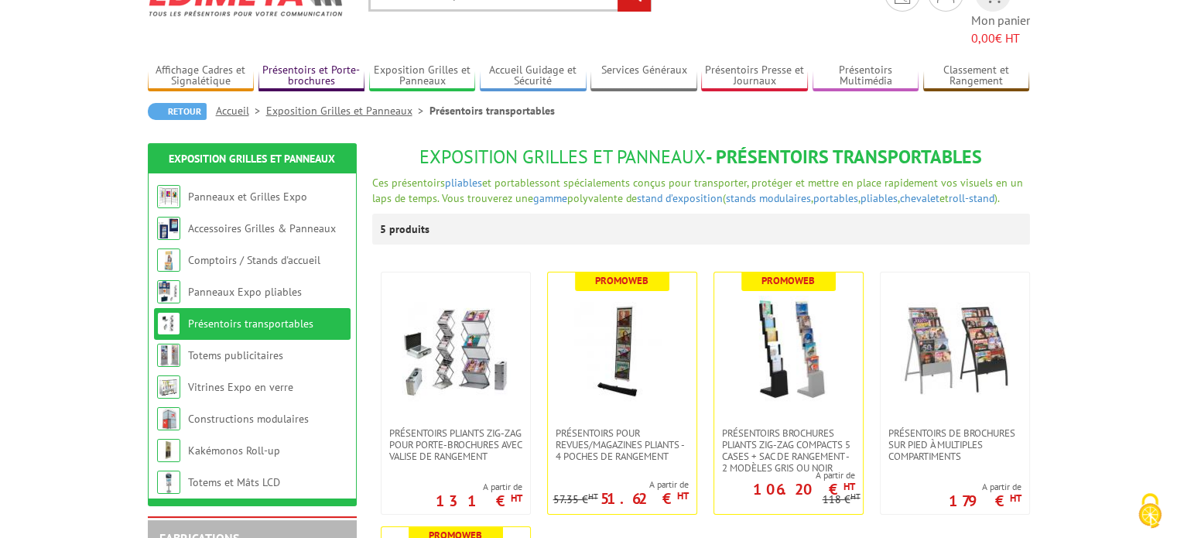
click at [313, 63] on link "Présentoirs et Porte-brochures" at bounding box center [311, 76] width 107 height 26
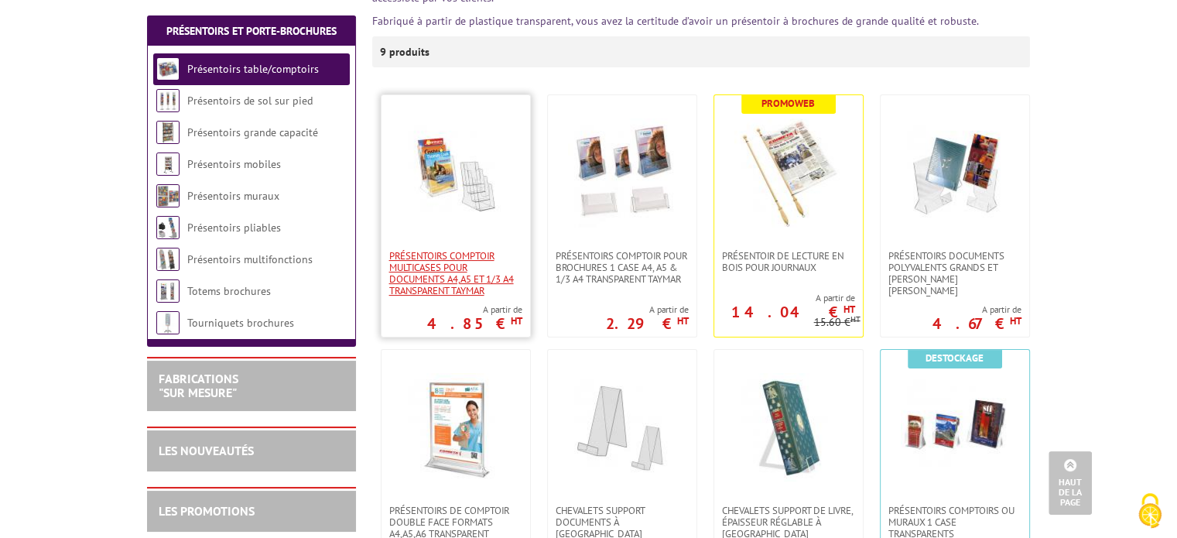
scroll to position [232, 0]
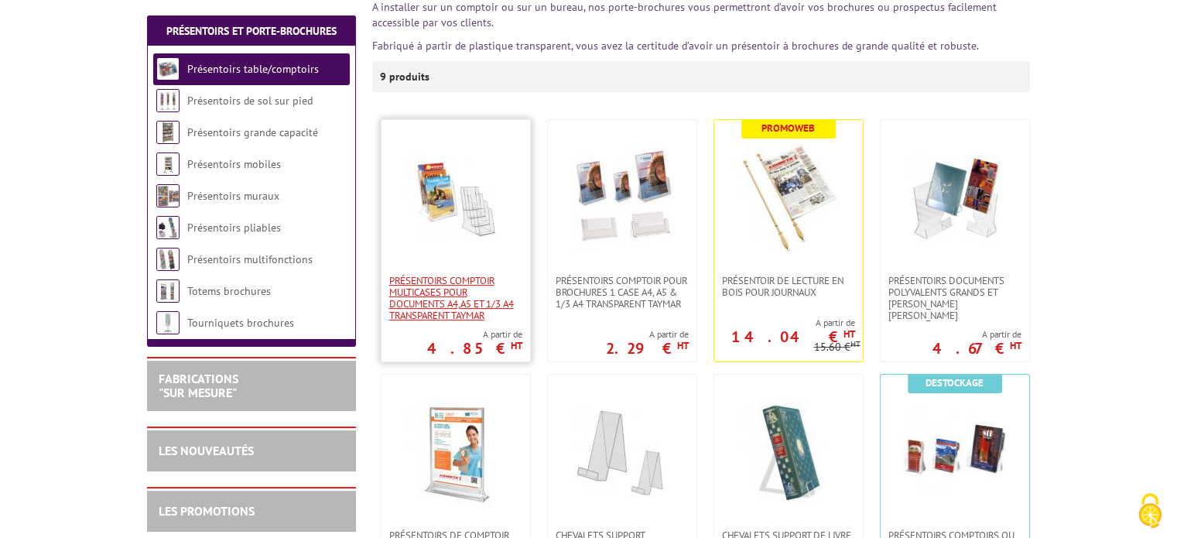
click at [492, 286] on span "Présentoirs comptoir multicases POUR DOCUMENTS A4,A5 ET 1/3 A4 TRANSPARENT TAYM…" at bounding box center [455, 298] width 133 height 46
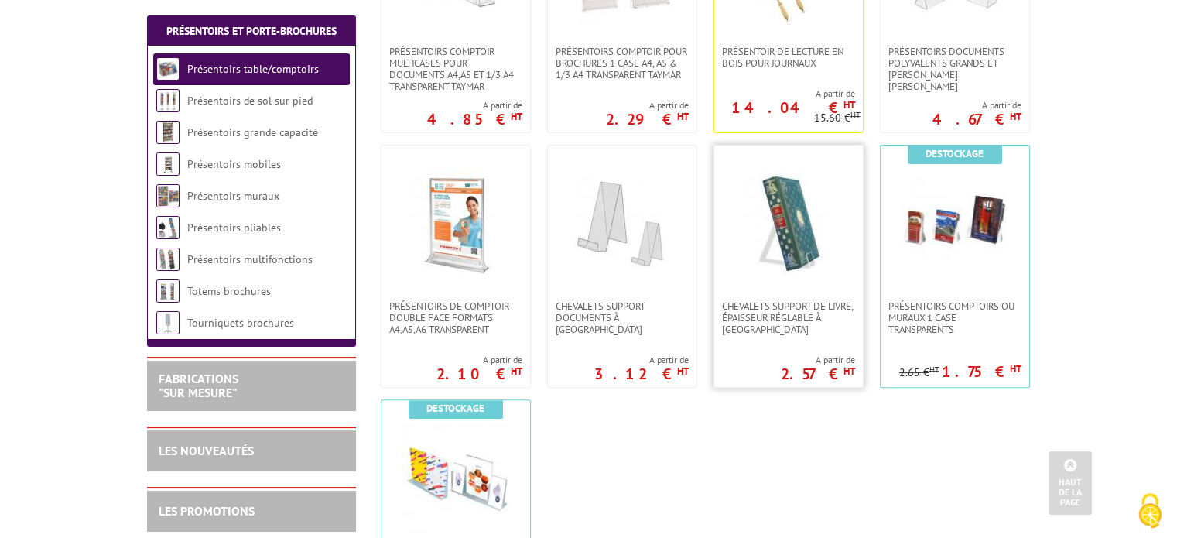
scroll to position [464, 0]
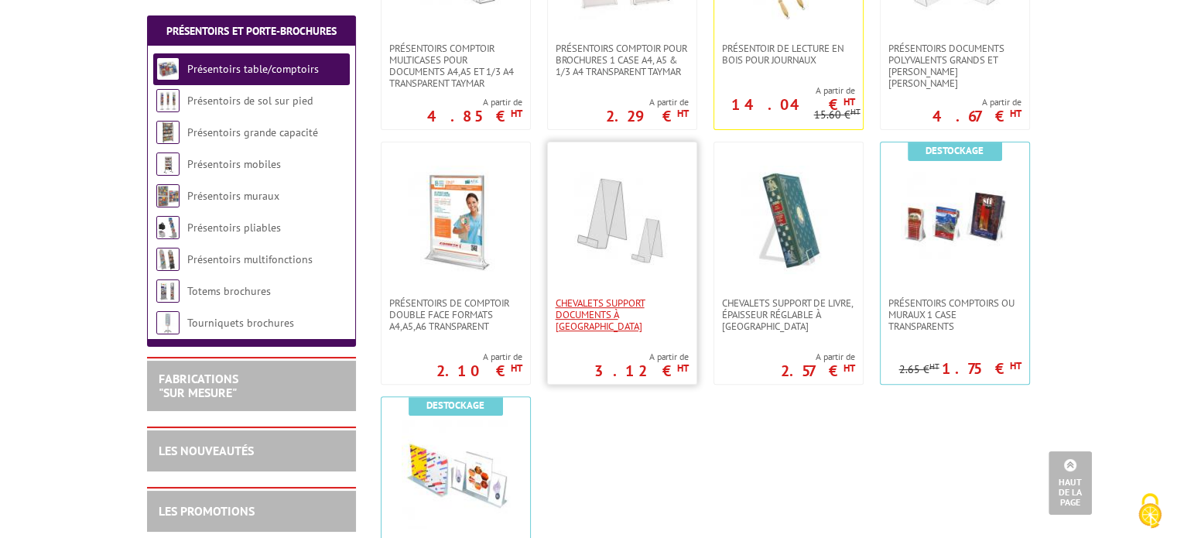
click at [641, 302] on span "CHEVALETS SUPPORT DOCUMENTS À [GEOGRAPHIC_DATA]" at bounding box center [621, 314] width 133 height 35
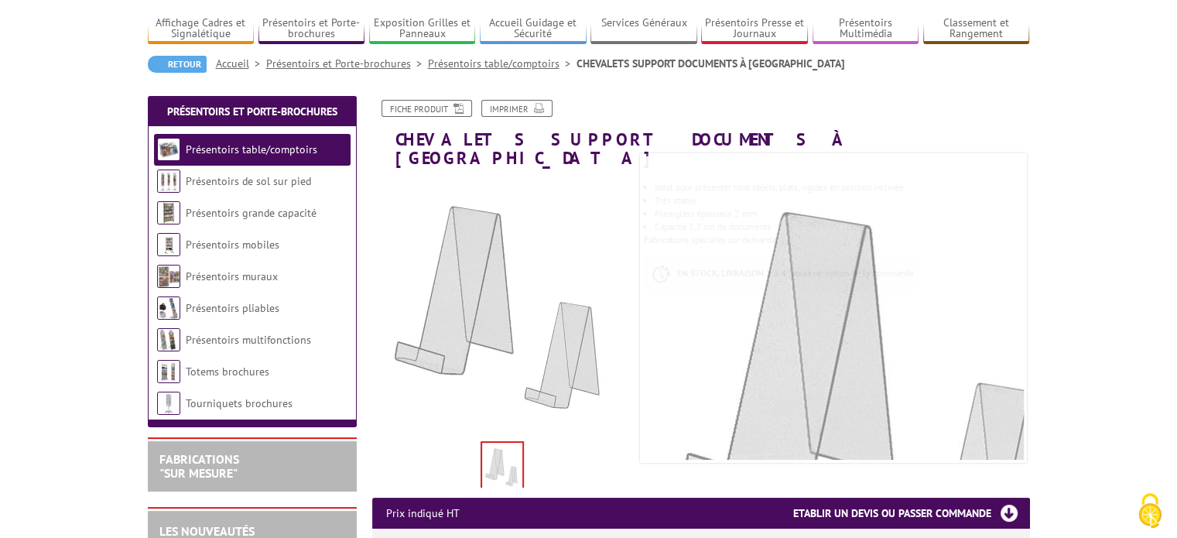
scroll to position [77, 0]
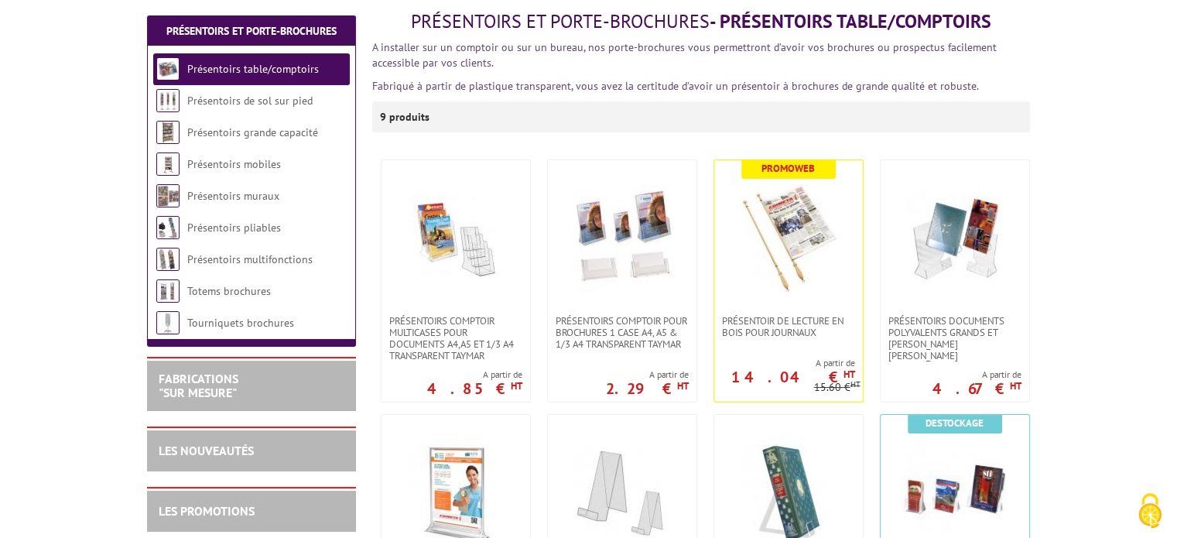
scroll to position [232, 0]
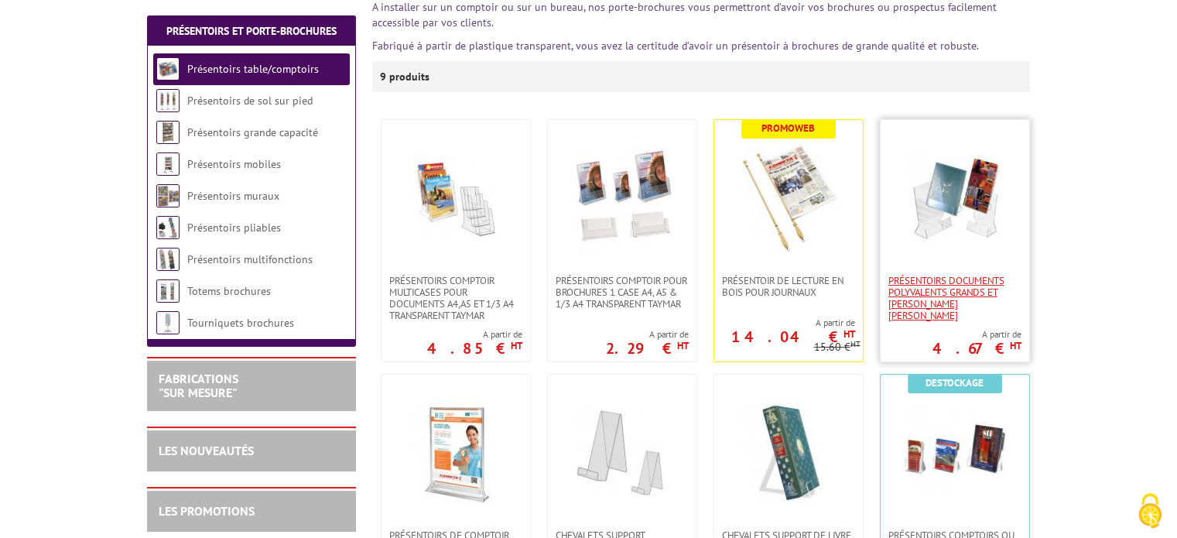
click at [965, 275] on span "Présentoirs Documents Polyvalents Grands et [PERSON_NAME] [PERSON_NAME]" at bounding box center [954, 298] width 133 height 46
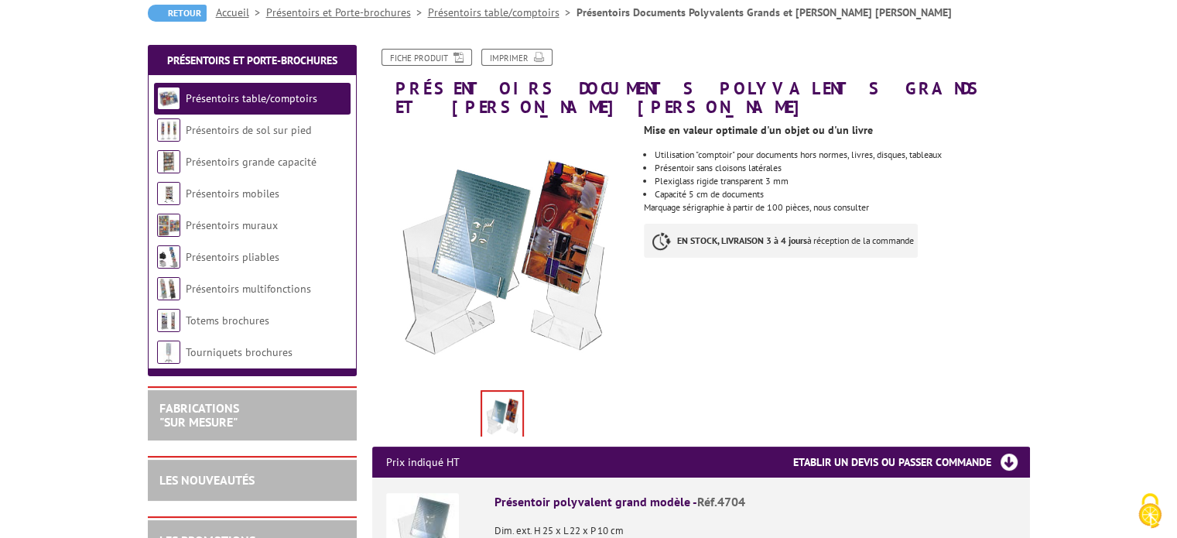
scroll to position [232, 0]
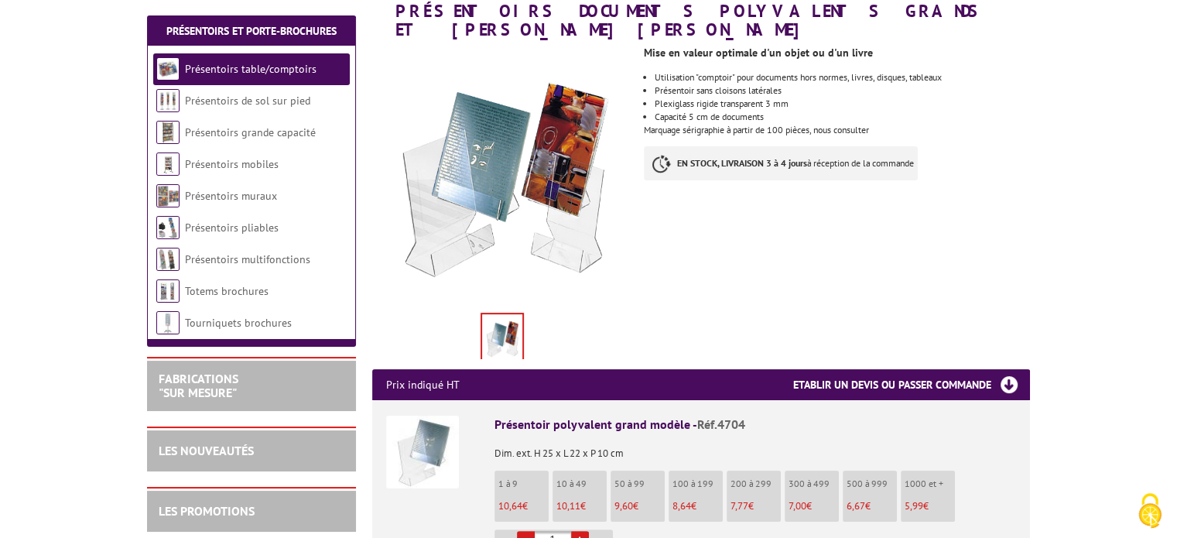
click at [422, 451] on img at bounding box center [422, 451] width 73 height 73
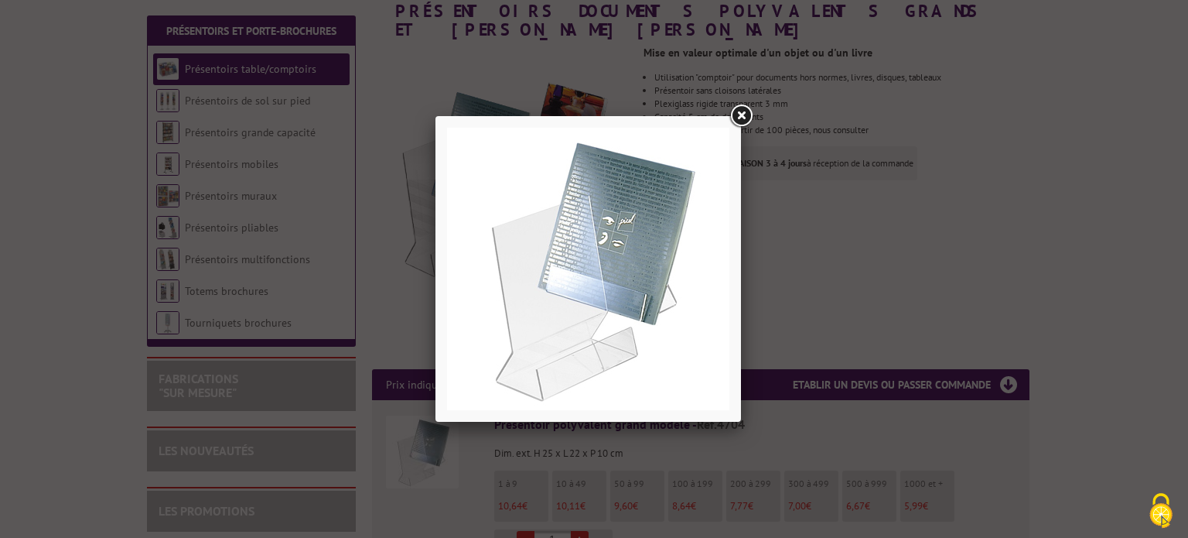
click at [857, 266] on div at bounding box center [594, 269] width 1188 height 538
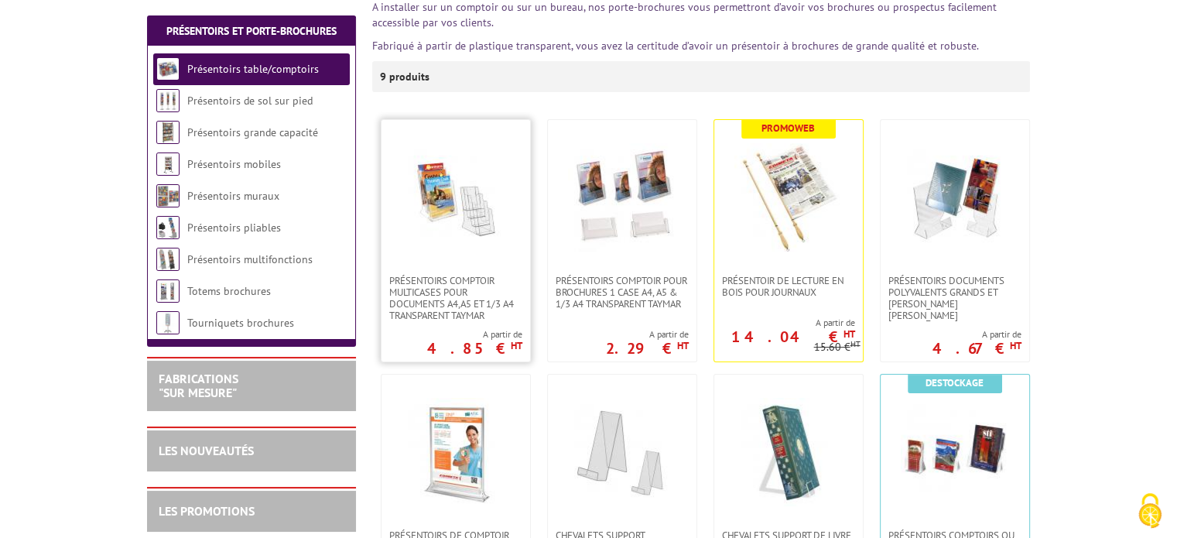
click at [480, 217] on img at bounding box center [455, 197] width 108 height 108
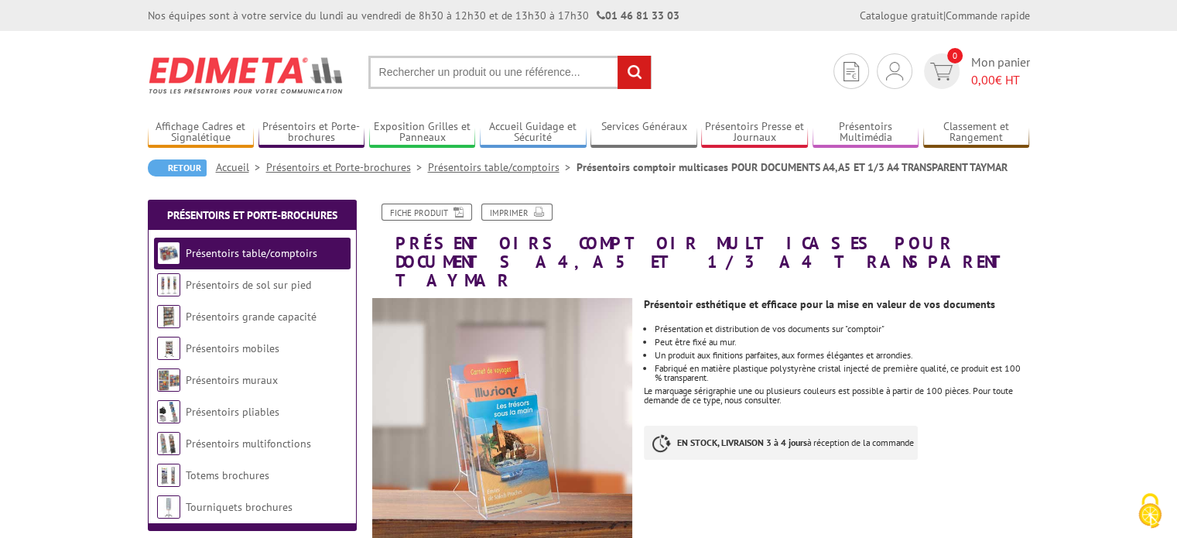
scroll to position [155, 0]
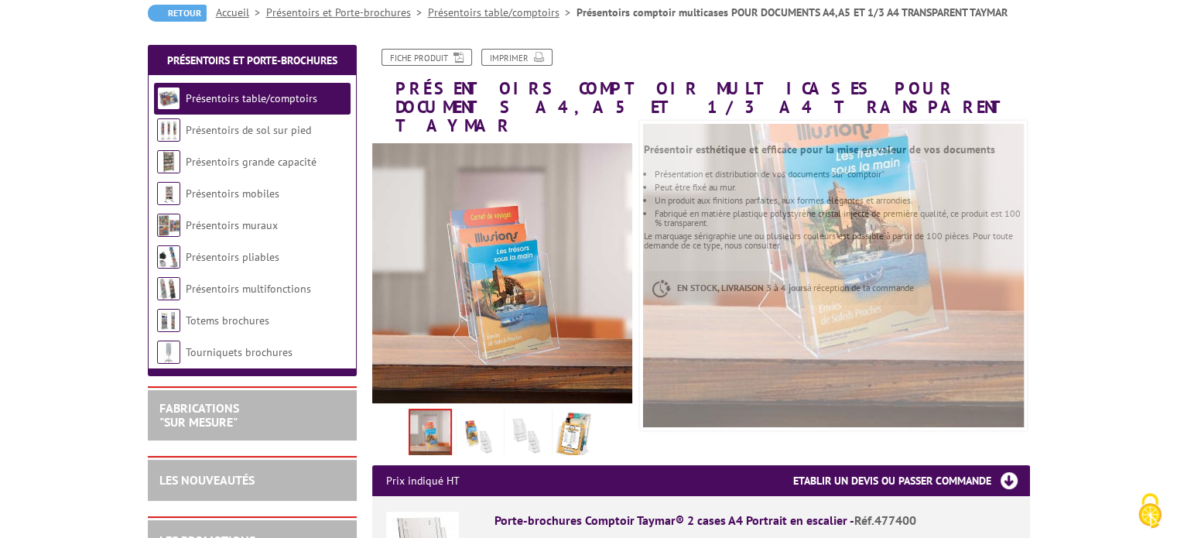
click at [485, 417] on img at bounding box center [477, 436] width 37 height 48
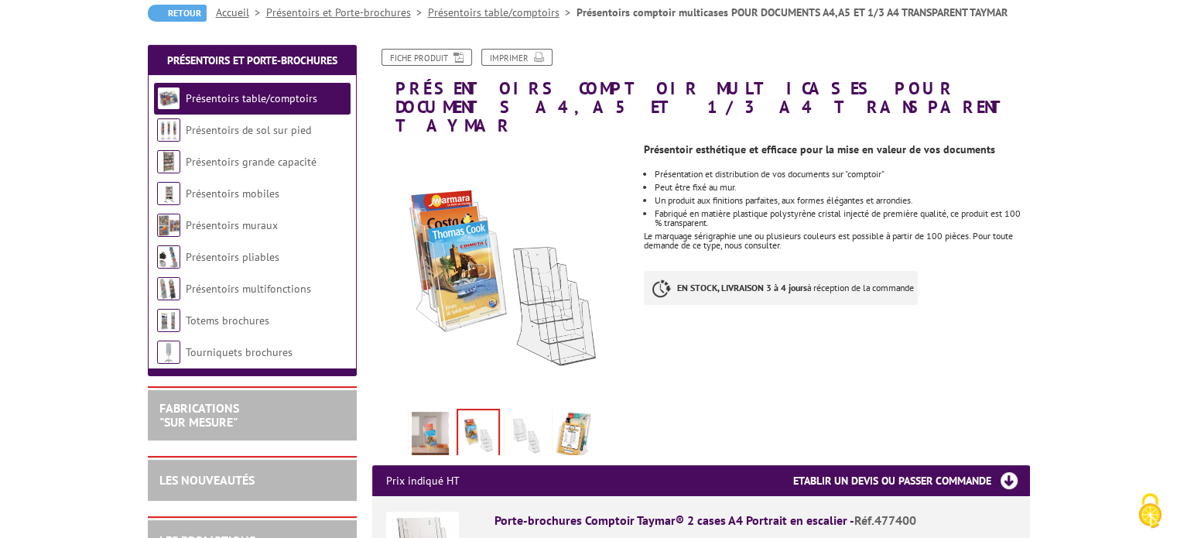
click at [560, 414] on img at bounding box center [573, 436] width 37 height 48
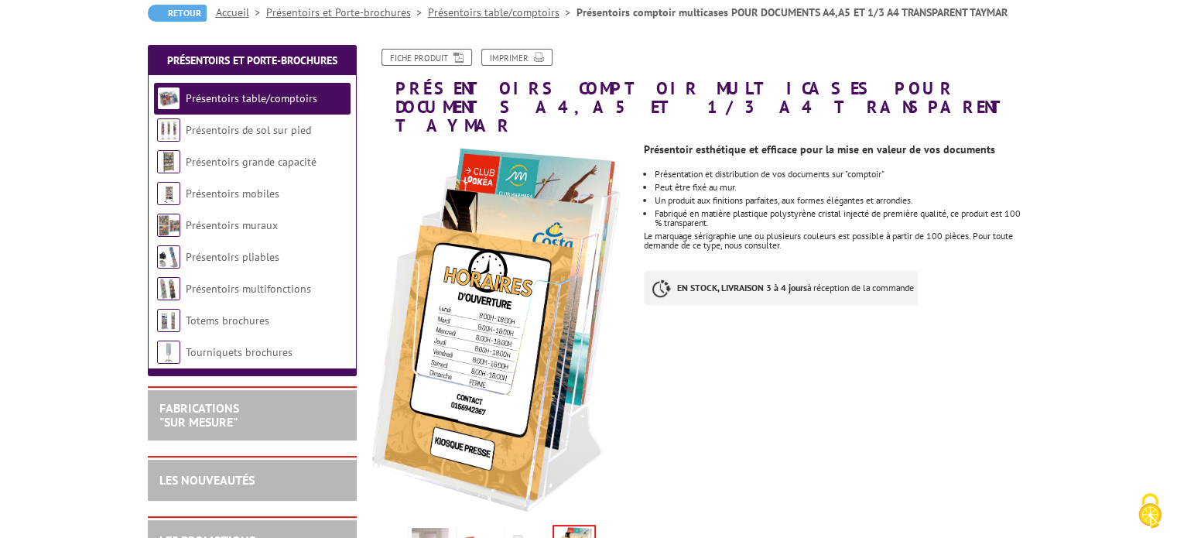
scroll to position [232, 0]
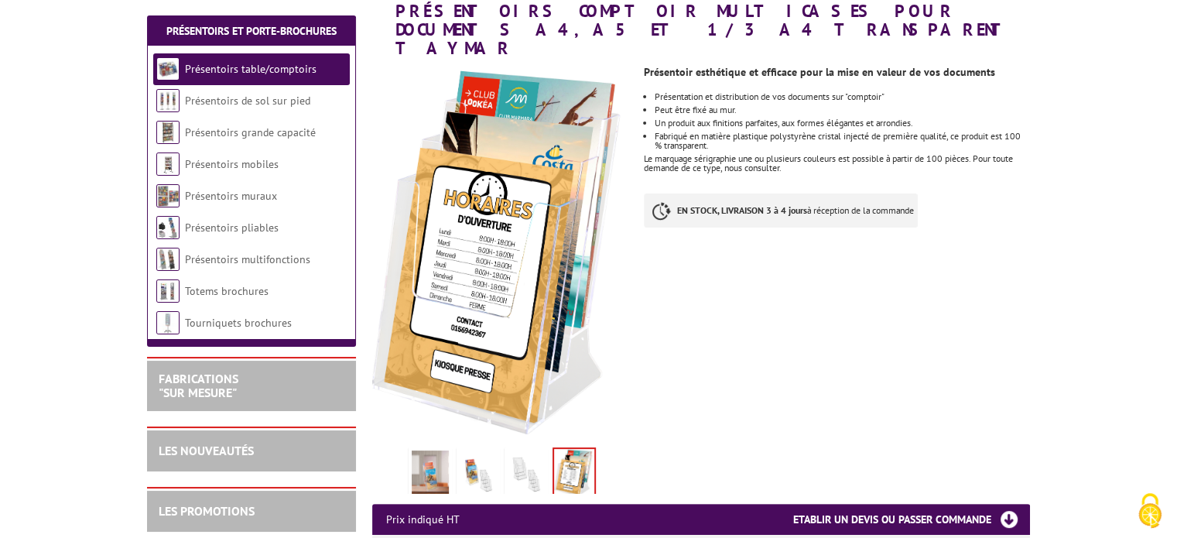
click at [528, 454] on img at bounding box center [525, 474] width 37 height 48
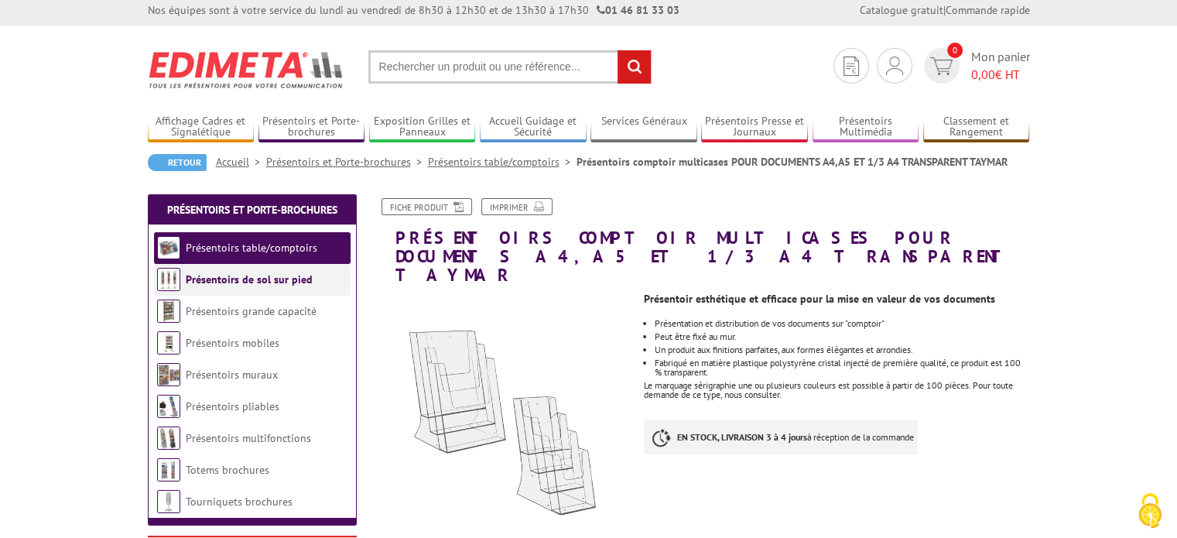
scroll to position [0, 0]
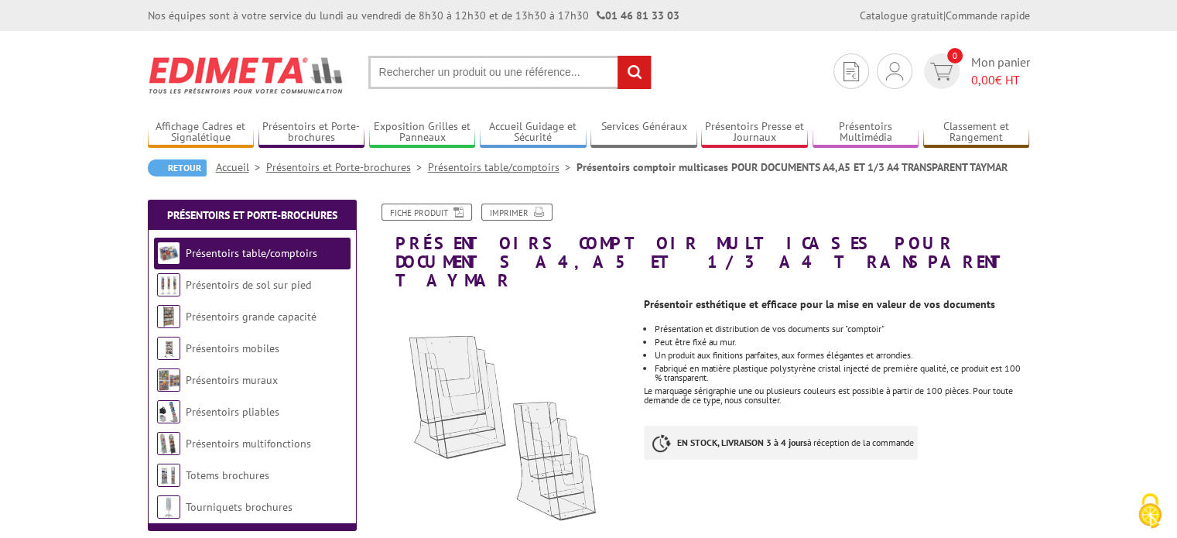
click at [514, 70] on input "text" at bounding box center [509, 72] width 283 height 33
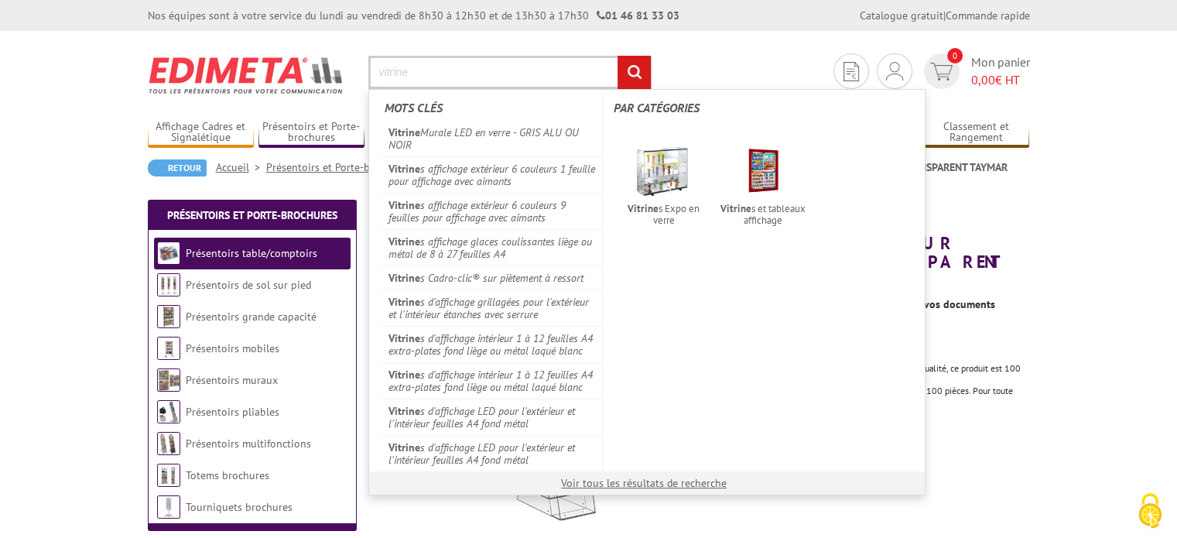
type input "vitrine"
click at [617, 56] on input "rechercher" at bounding box center [633, 72] width 33 height 33
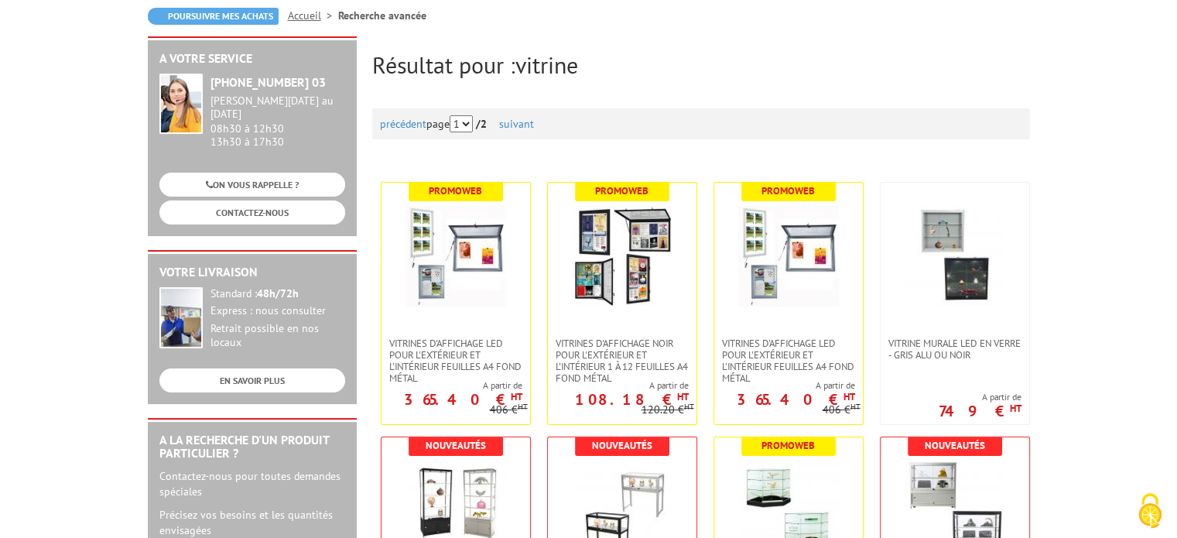
scroll to position [155, 0]
